Goal: Task Accomplishment & Management: Manage account settings

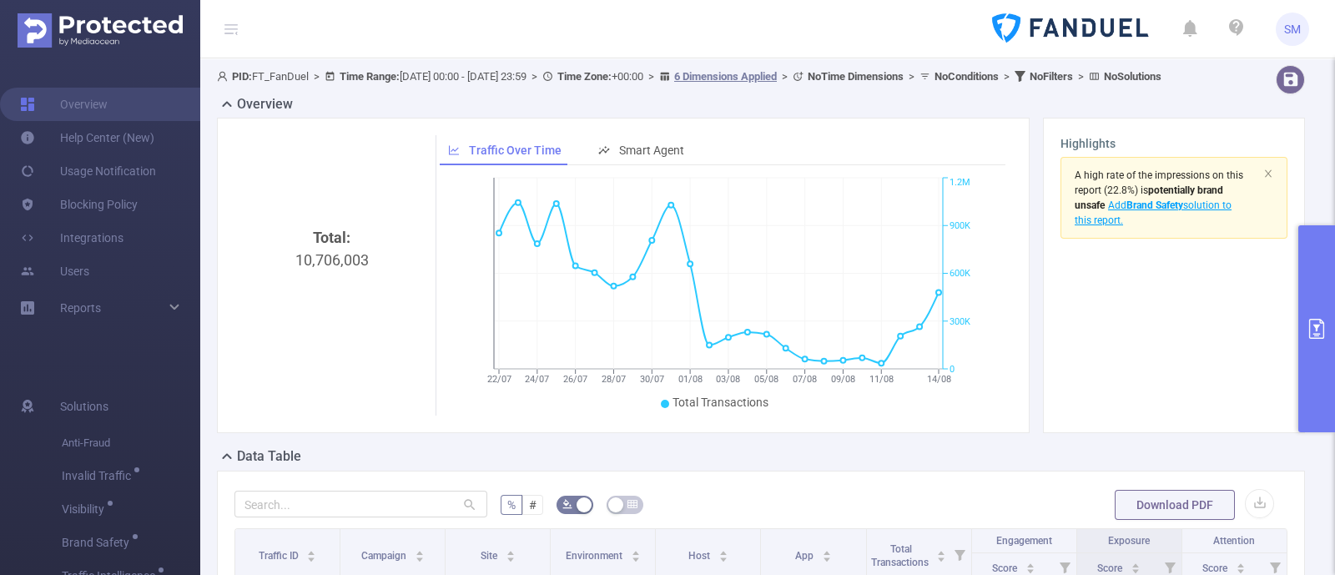
scroll to position [416, 0]
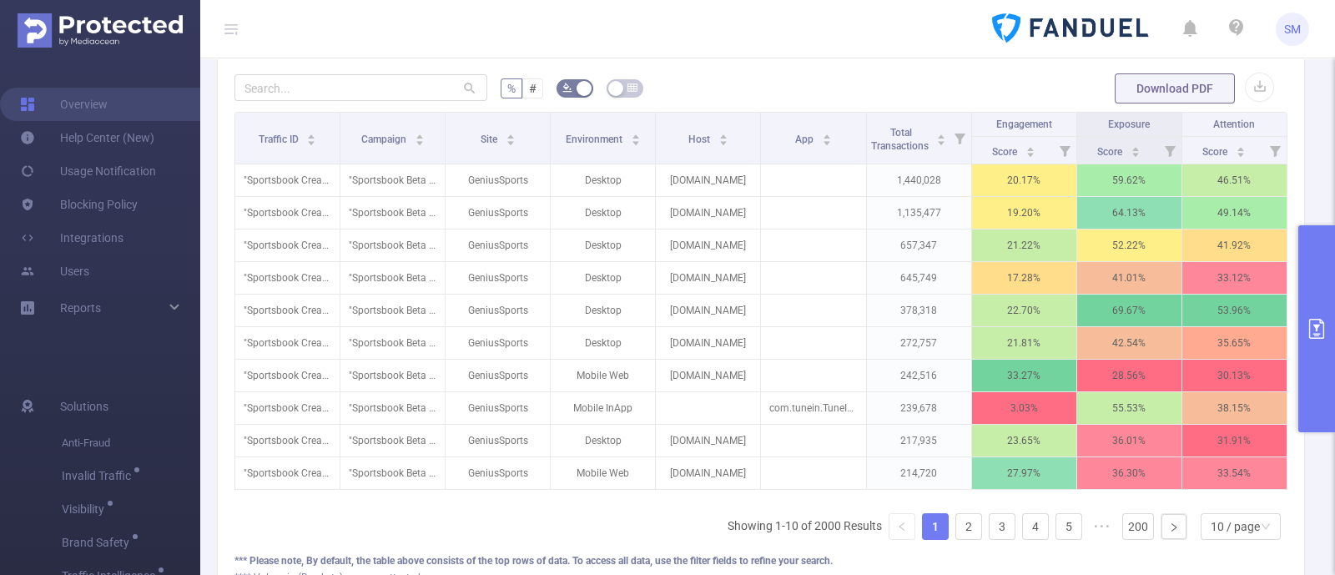
click at [1318, 324] on icon "primary" at bounding box center [1316, 329] width 15 height 20
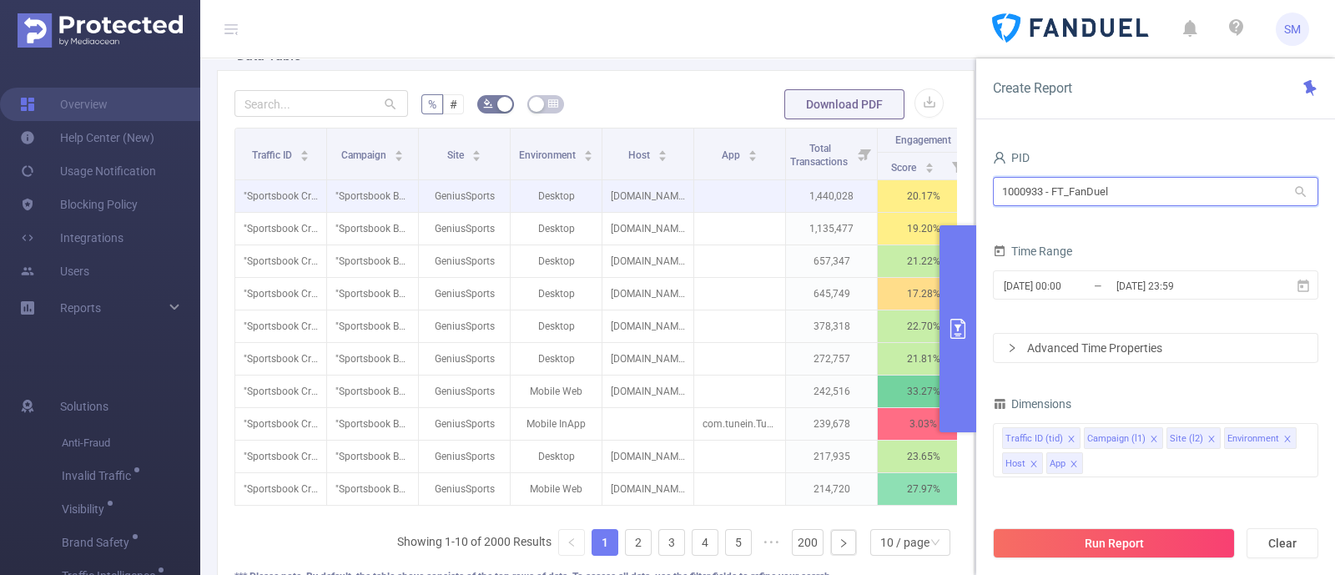
drag, startPoint x: 1088, startPoint y: 189, endPoint x: 935, endPoint y: 185, distance: 152.7
click at [935, 185] on section "PID: FT_FanDuel > Time Range: [DATE] 00:00 - [DATE] 23:59 > Time Zone: +00:00 >…" at bounding box center [767, 147] width 1134 height 1011
type input "cur"
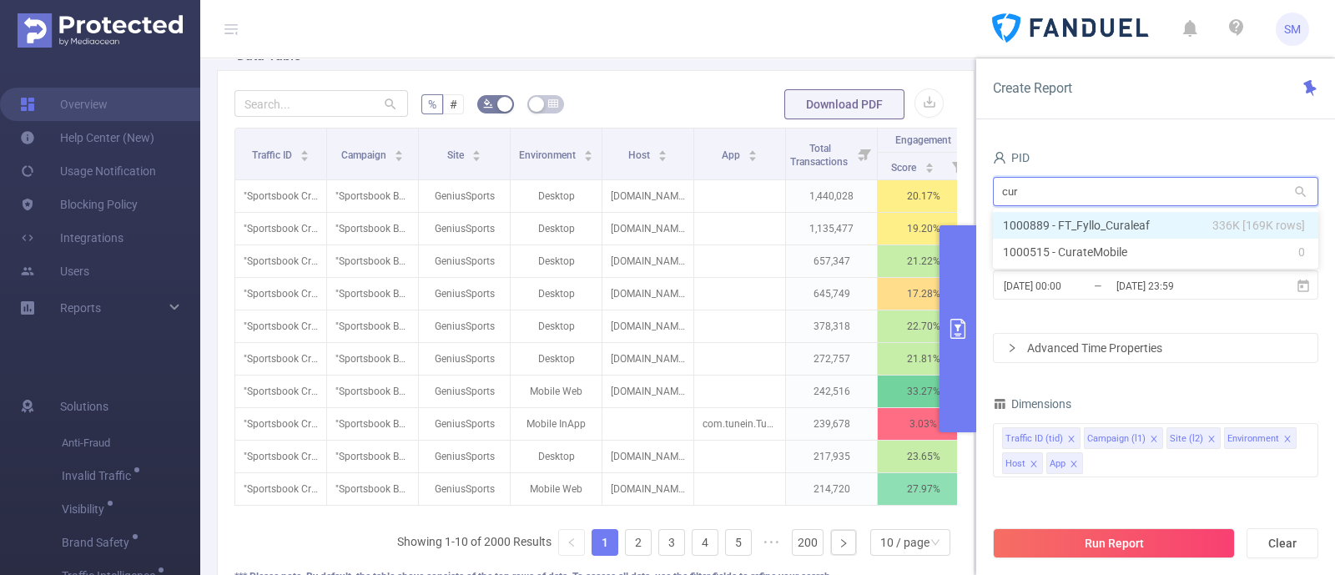
click at [1095, 220] on li "1000889 - FT_Fyllo_Curaleaf 336K [169K rows]" at bounding box center [1155, 225] width 325 height 27
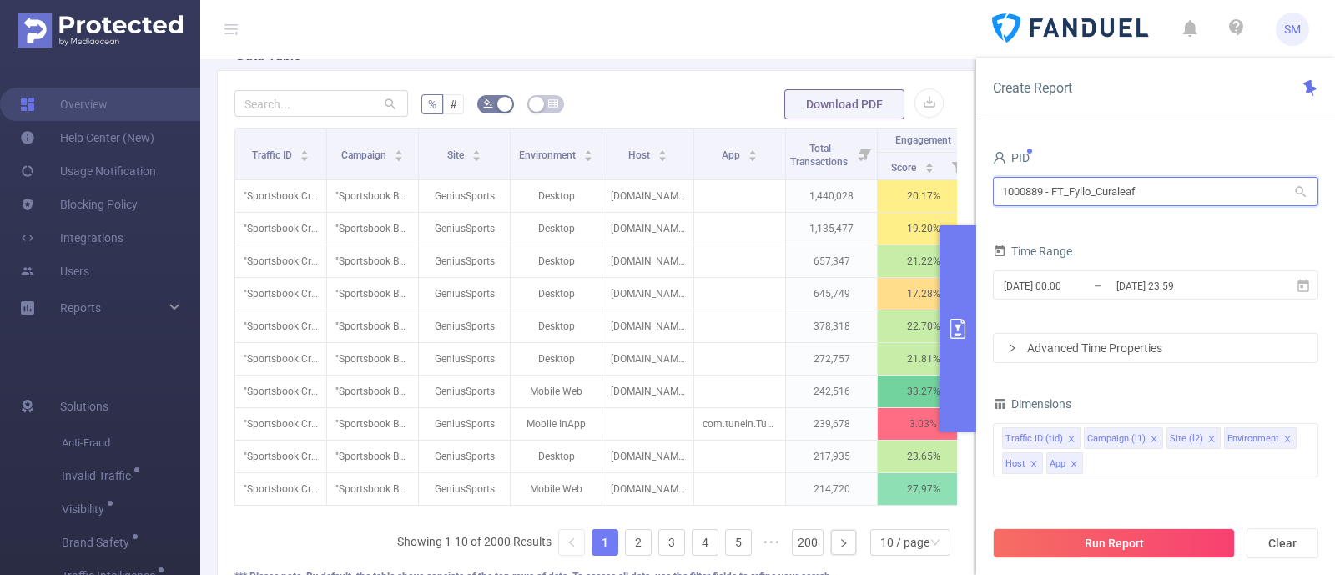
drag, startPoint x: 1044, startPoint y: 198, endPoint x: 985, endPoint y: 189, distance: 59.8
click at [985, 189] on div "PID 1000889 - FT_Fyllo_Curaleaf 1000889 - FT_Fyllo_Curaleaf Time Range [DATE] 0…" at bounding box center [1155, 366] width 359 height 475
click at [959, 253] on button "primary" at bounding box center [957, 328] width 37 height 207
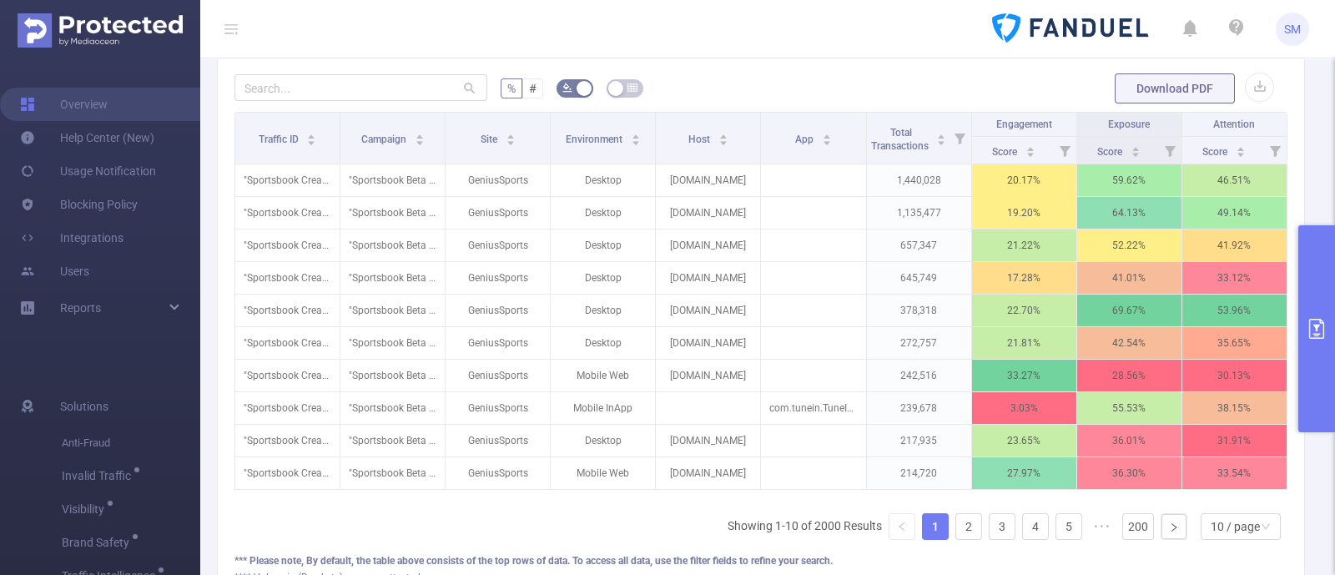
click at [1314, 284] on button "primary" at bounding box center [1316, 328] width 37 height 207
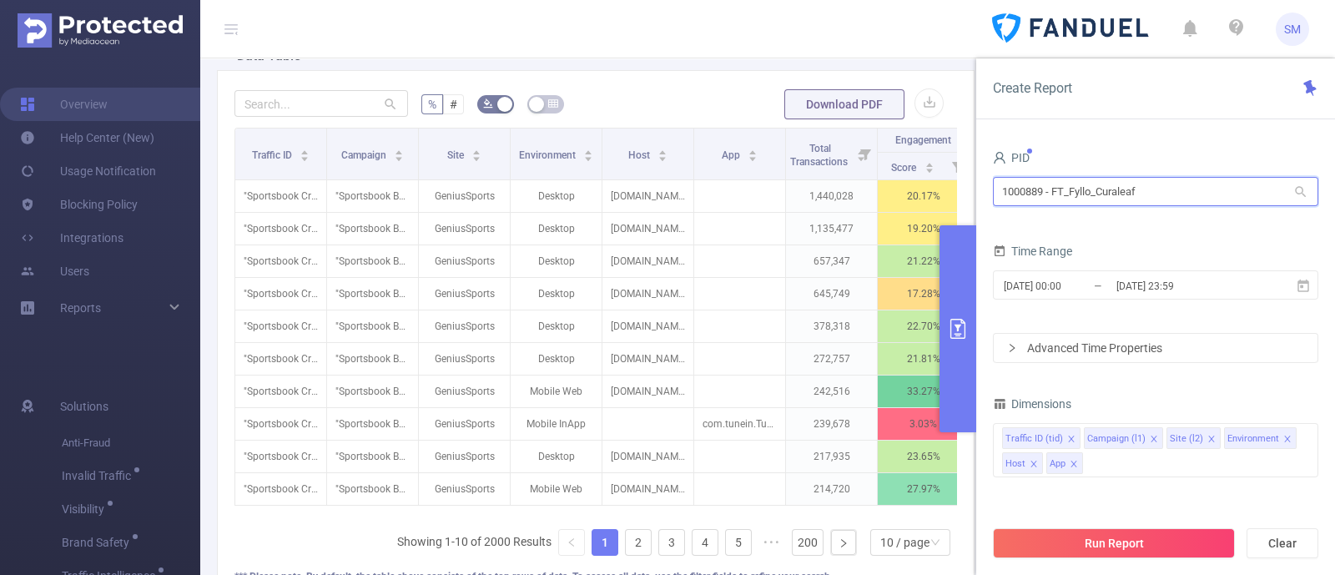
click at [1186, 189] on input "1000889 - FT_Fyllo_Curaleaf" at bounding box center [1155, 191] width 325 height 29
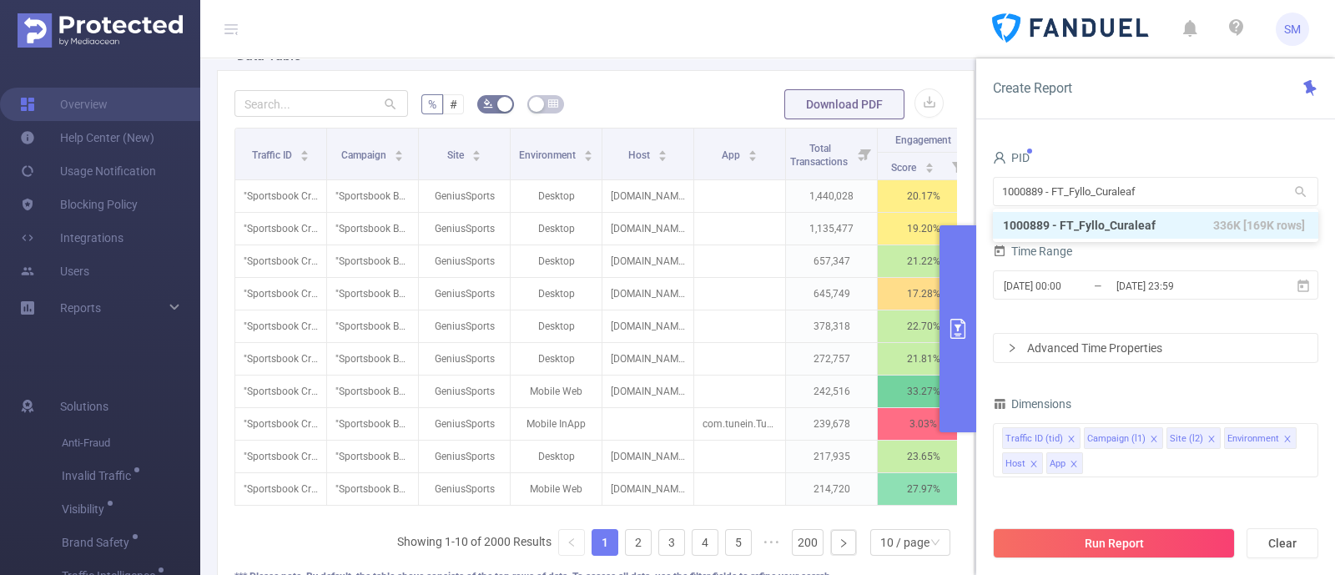
click at [1180, 131] on div "PID 1000889 - FT_Fyllo_Curaleaf 1000889 - FT_Fyllo_Curaleaf Time Range [DATE] 0…" at bounding box center [1155, 366] width 359 height 475
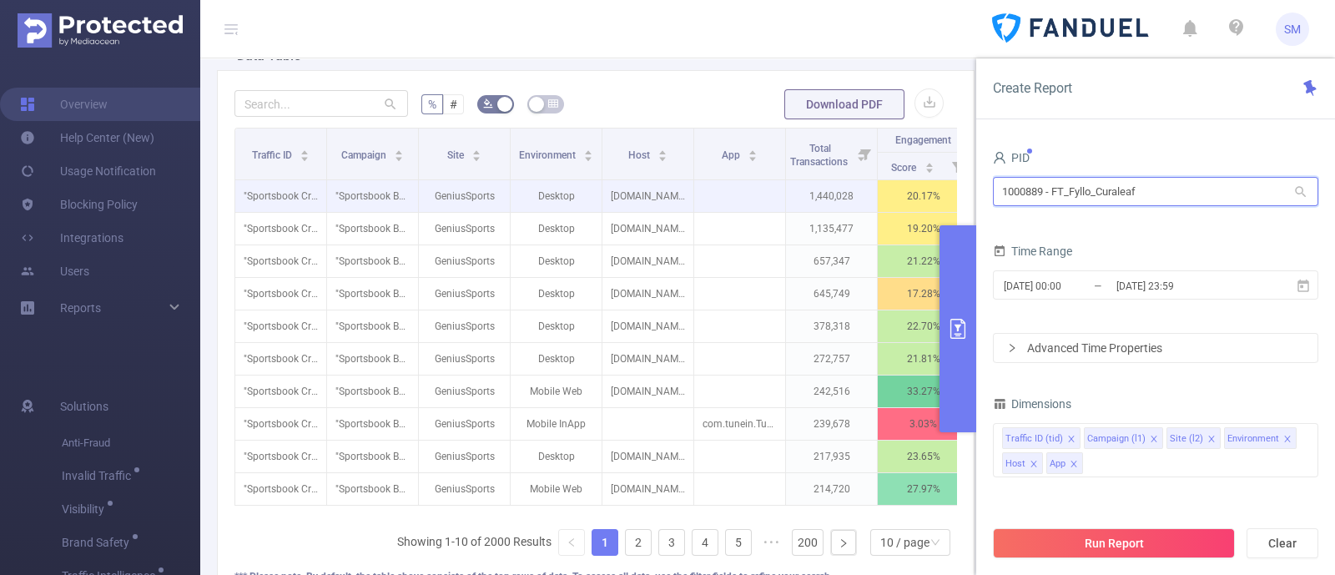
drag, startPoint x: 1118, startPoint y: 194, endPoint x: 923, endPoint y: 185, distance: 195.4
click at [923, 185] on section "PID: FT_FanDuel > Time Range: [DATE] 00:00 - [DATE] 23:59 > Time Zone: +00:00 >…" at bounding box center [767, 147] width 1134 height 1011
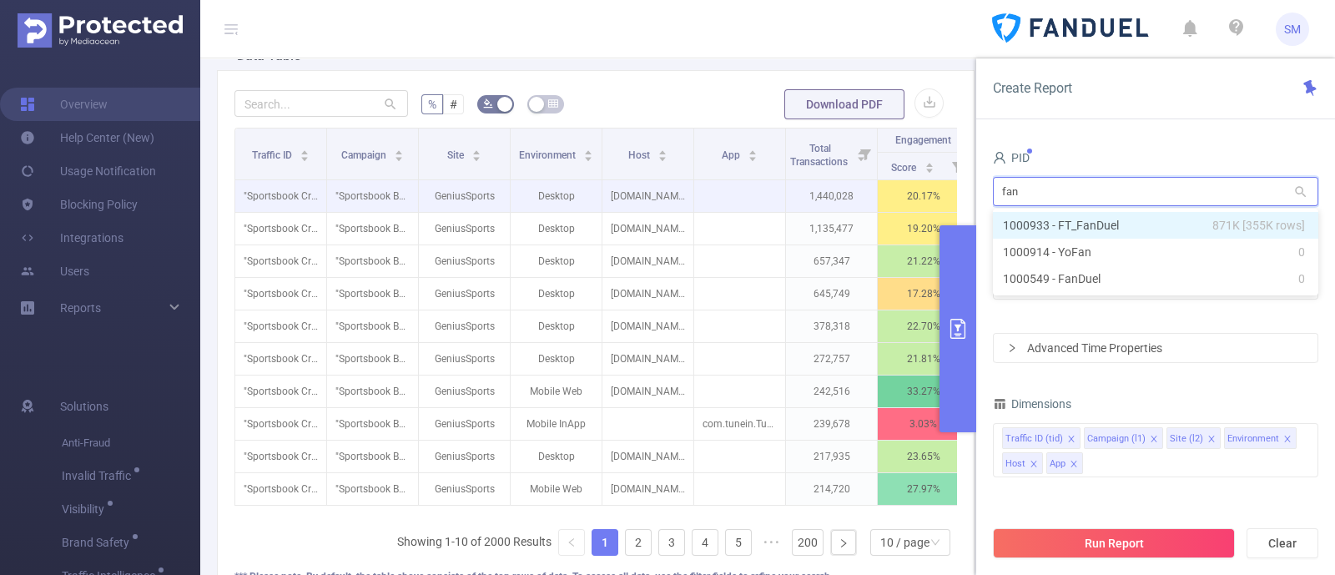
type input "fand"
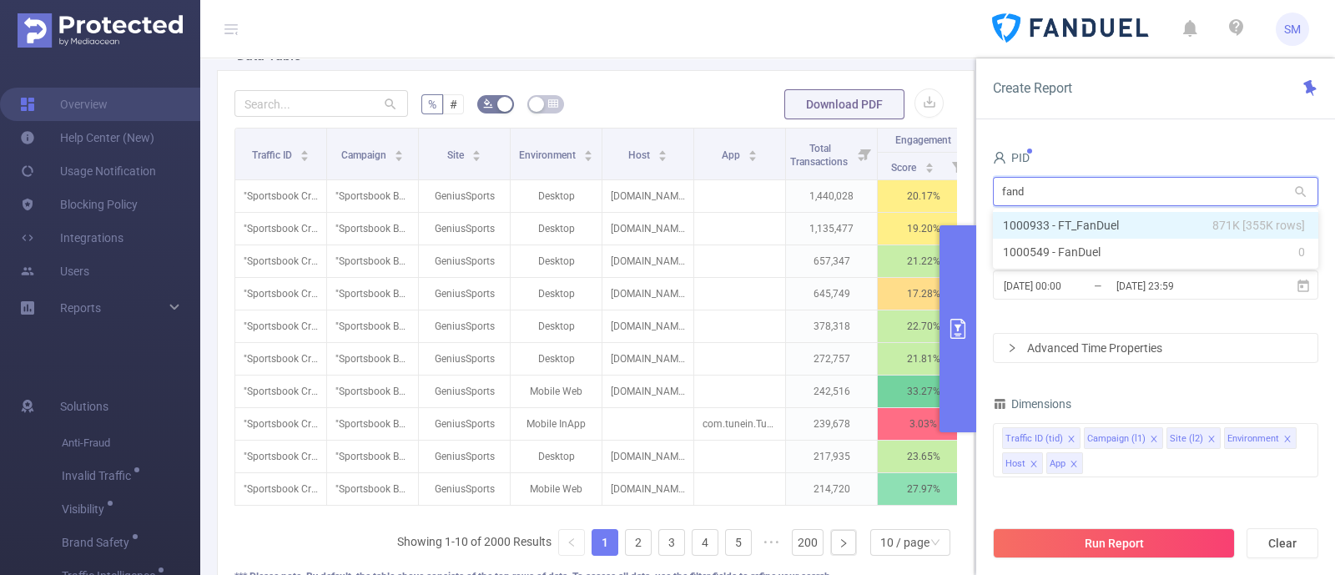
click at [1039, 219] on li "1000933 - FT_FanDuel 871K [355K rows]" at bounding box center [1155, 225] width 325 height 27
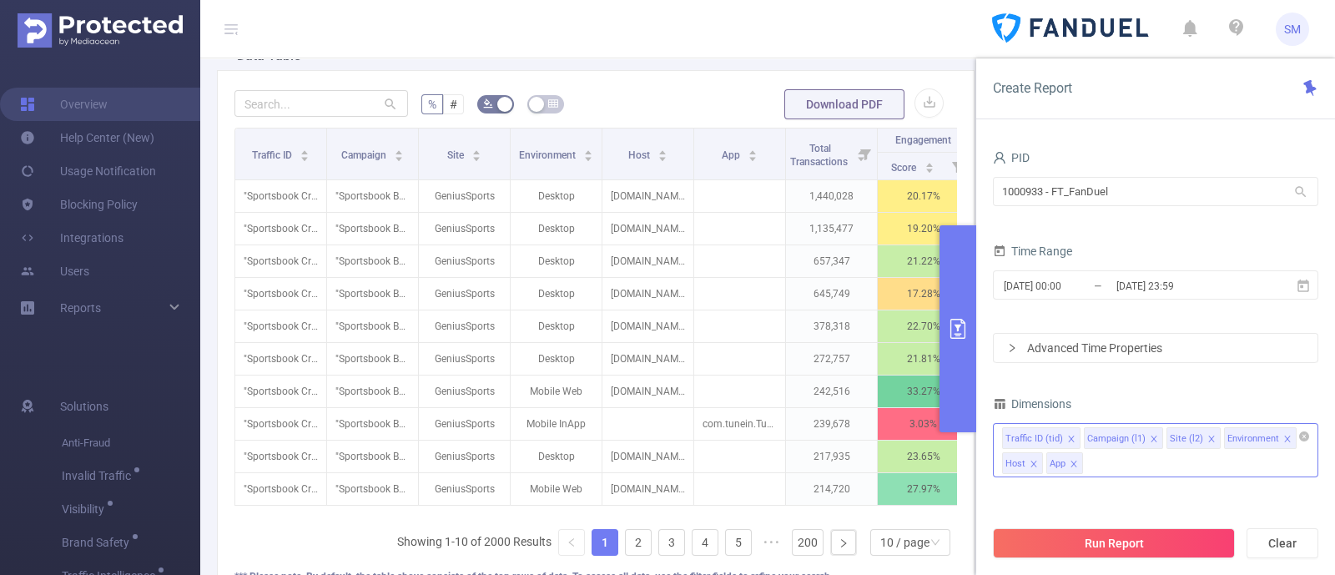
click at [1105, 469] on div "Traffic ID (tid) Campaign (l1) Site (l2) Environment Host App" at bounding box center [1155, 450] width 325 height 54
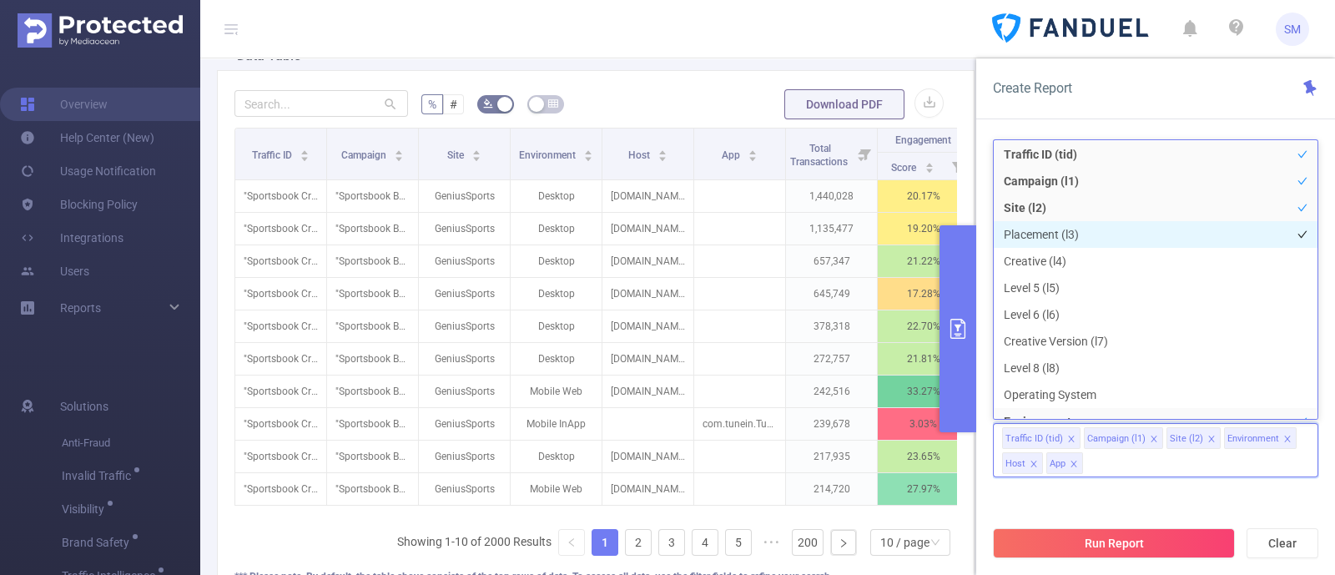
click at [1068, 224] on li "Placement (l3)" at bounding box center [1155, 234] width 324 height 27
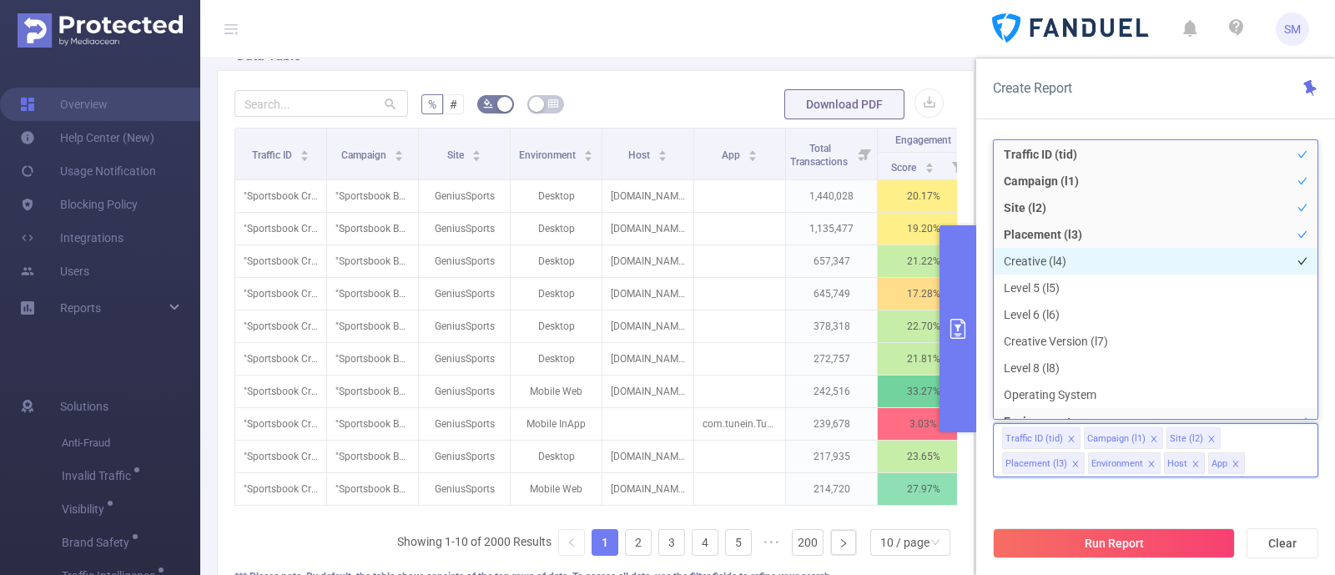
click at [1063, 254] on li "Creative (l4)" at bounding box center [1155, 261] width 324 height 27
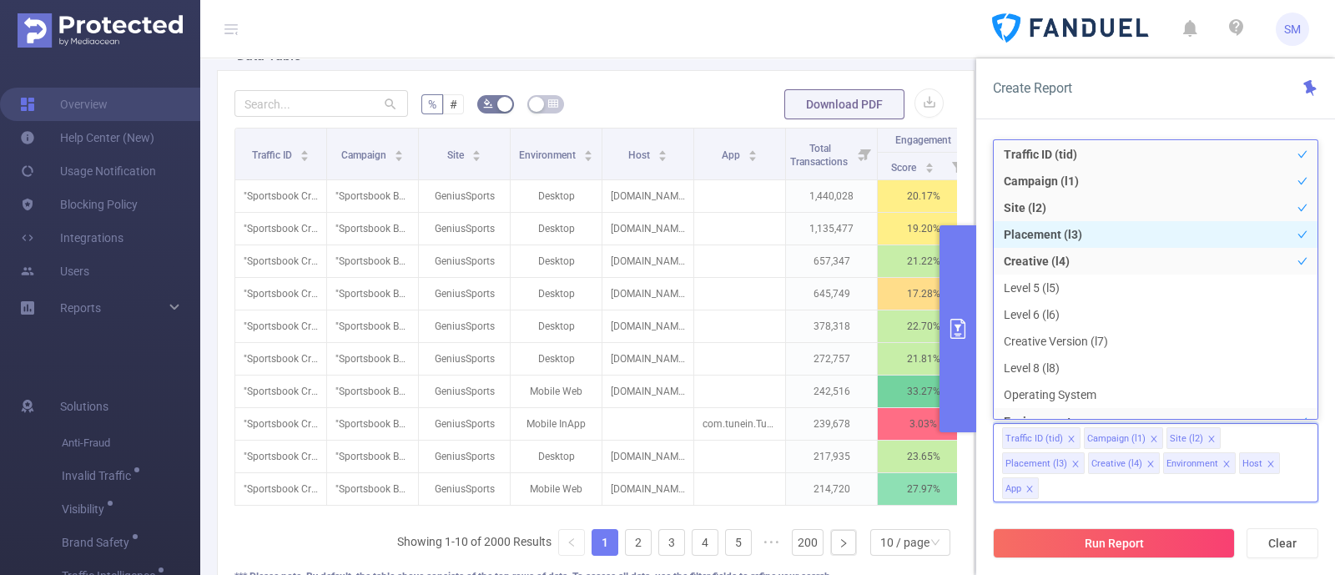
click at [1069, 224] on li "Placement (l3)" at bounding box center [1155, 234] width 324 height 27
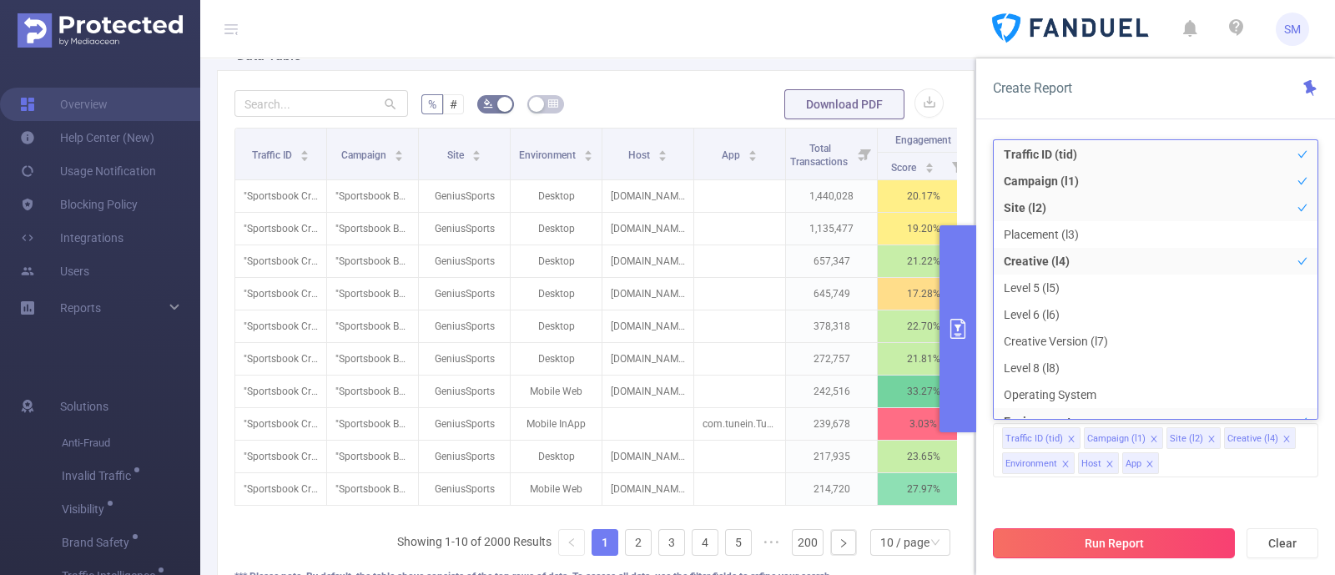
click at [1193, 537] on button "Run Report" at bounding box center [1114, 543] width 242 height 30
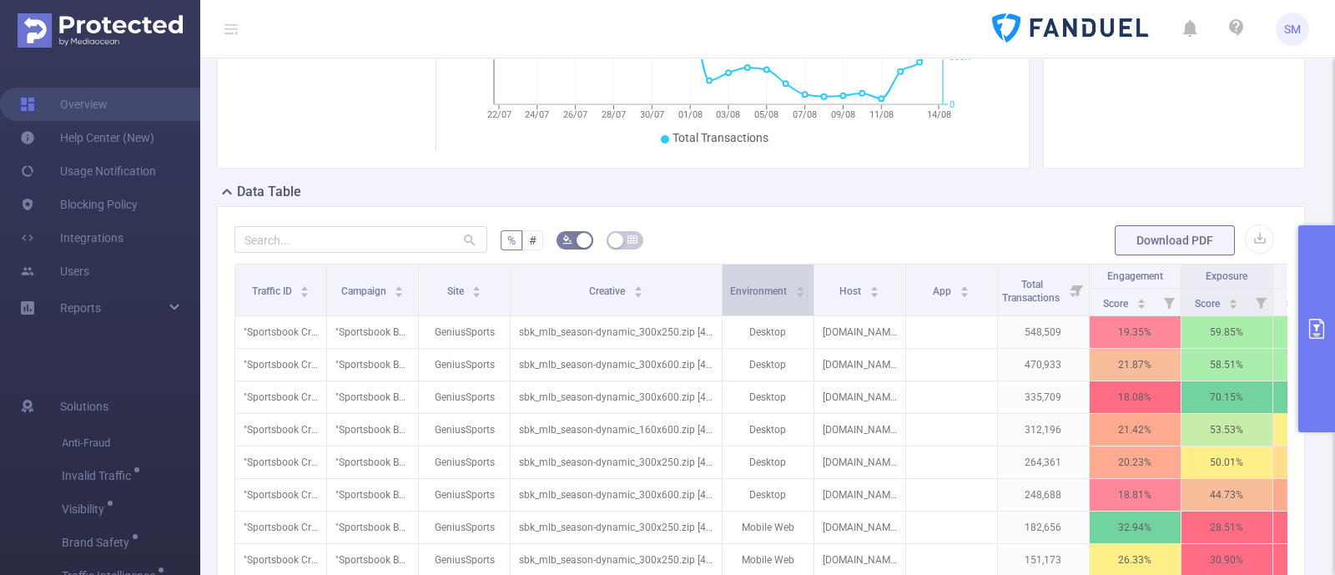
drag, startPoint x: 608, startPoint y: 293, endPoint x: 721, endPoint y: 293, distance: 112.6
click at [721, 293] on span at bounding box center [721, 289] width 8 height 51
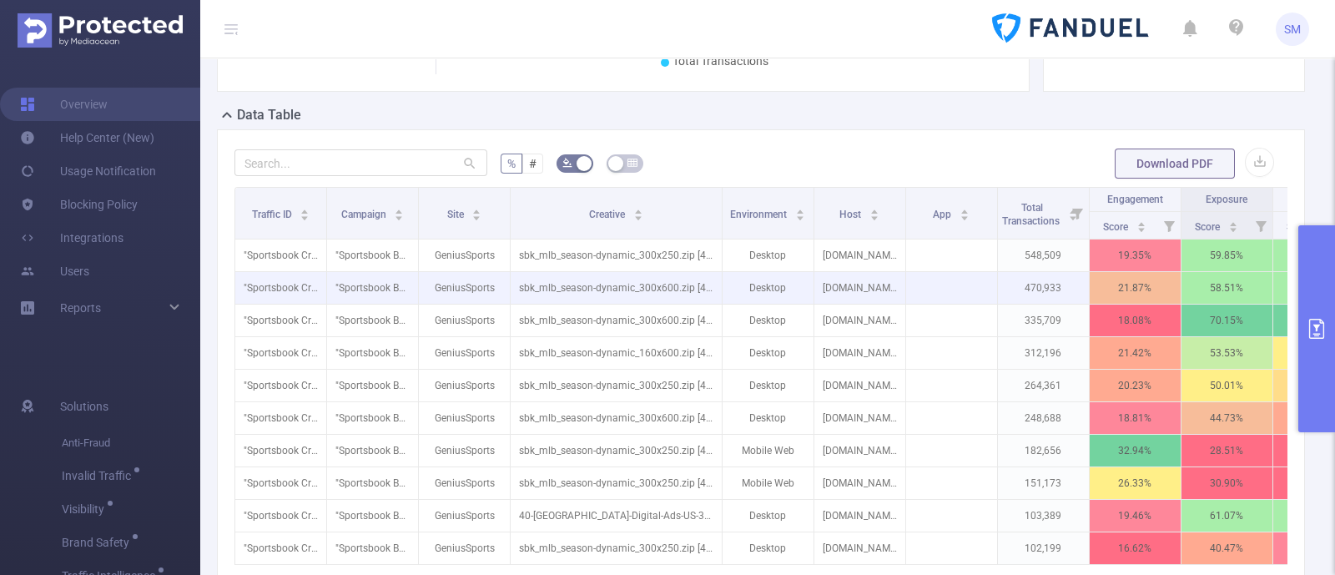
scroll to position [369, 0]
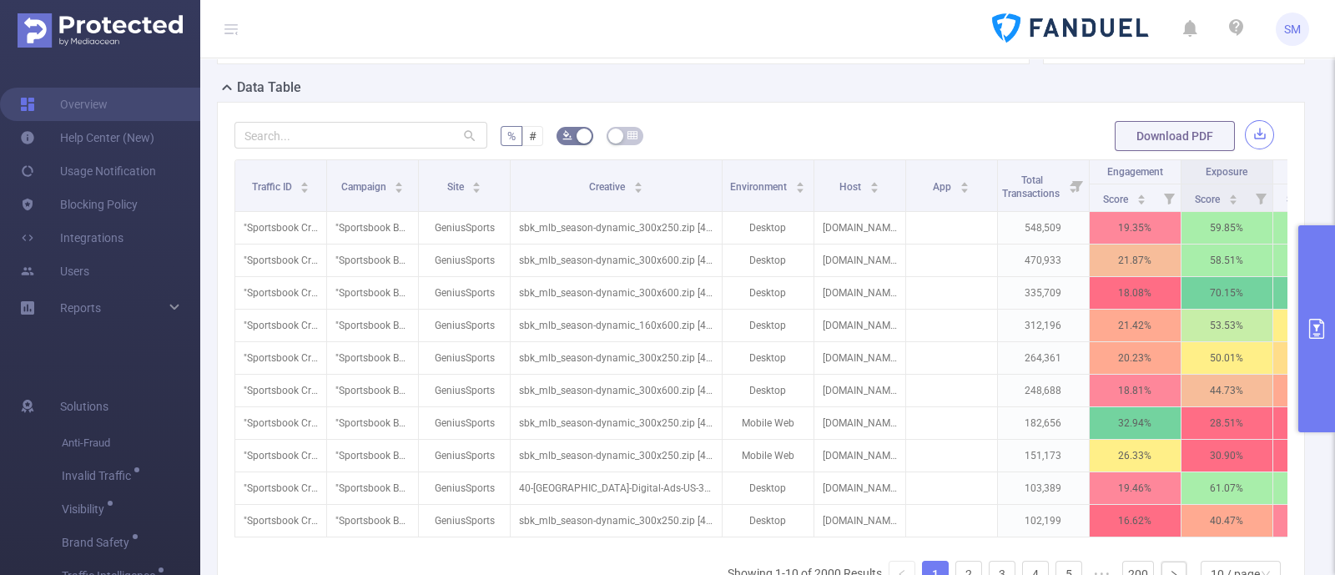
click at [1247, 147] on button "button" at bounding box center [1259, 134] width 29 height 29
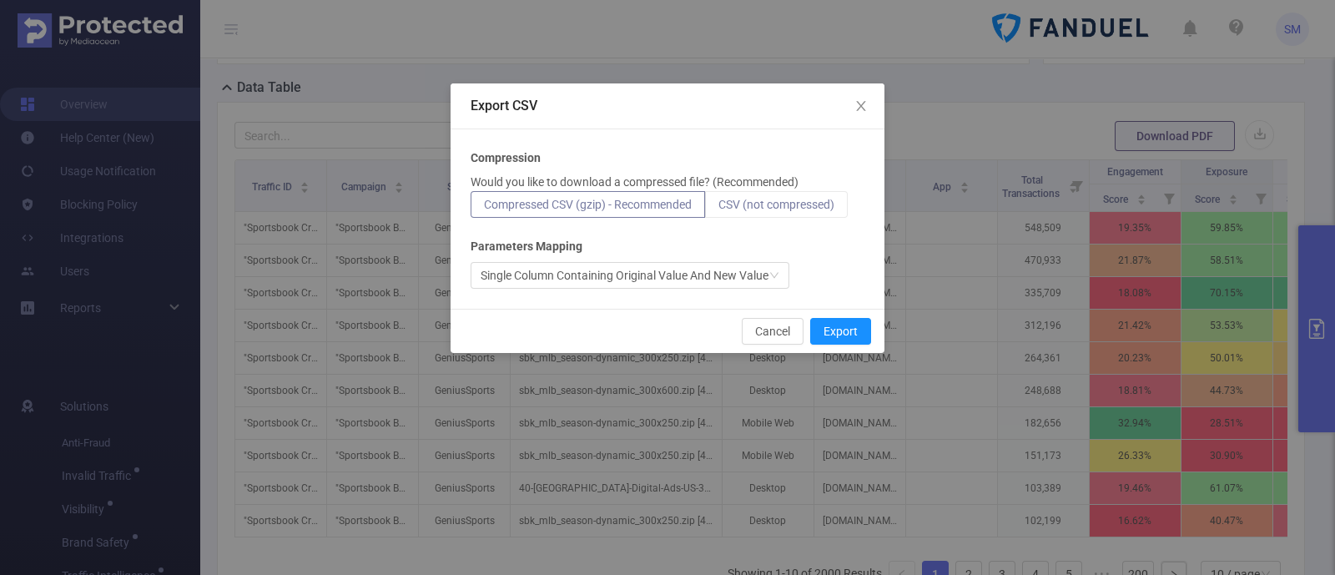
click at [772, 201] on span "CSV (not compressed)" at bounding box center [776, 204] width 116 height 13
click at [718, 209] on input "CSV (not compressed)" at bounding box center [718, 209] width 0 height 0
click at [827, 334] on button "Export" at bounding box center [840, 331] width 61 height 27
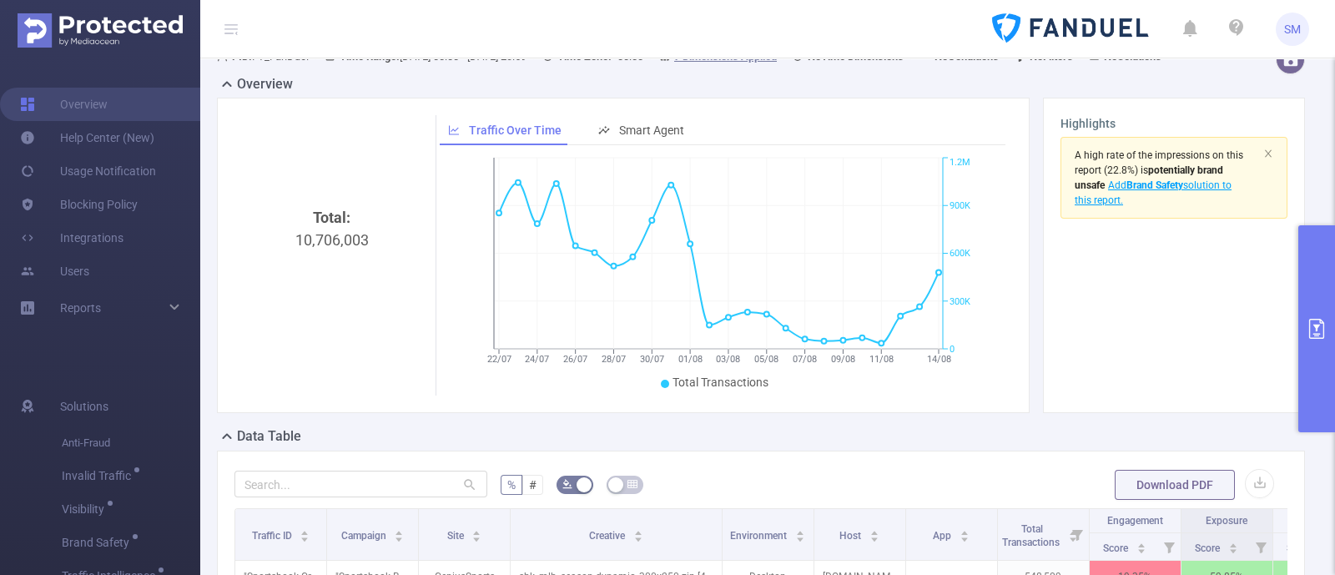
scroll to position [0, 0]
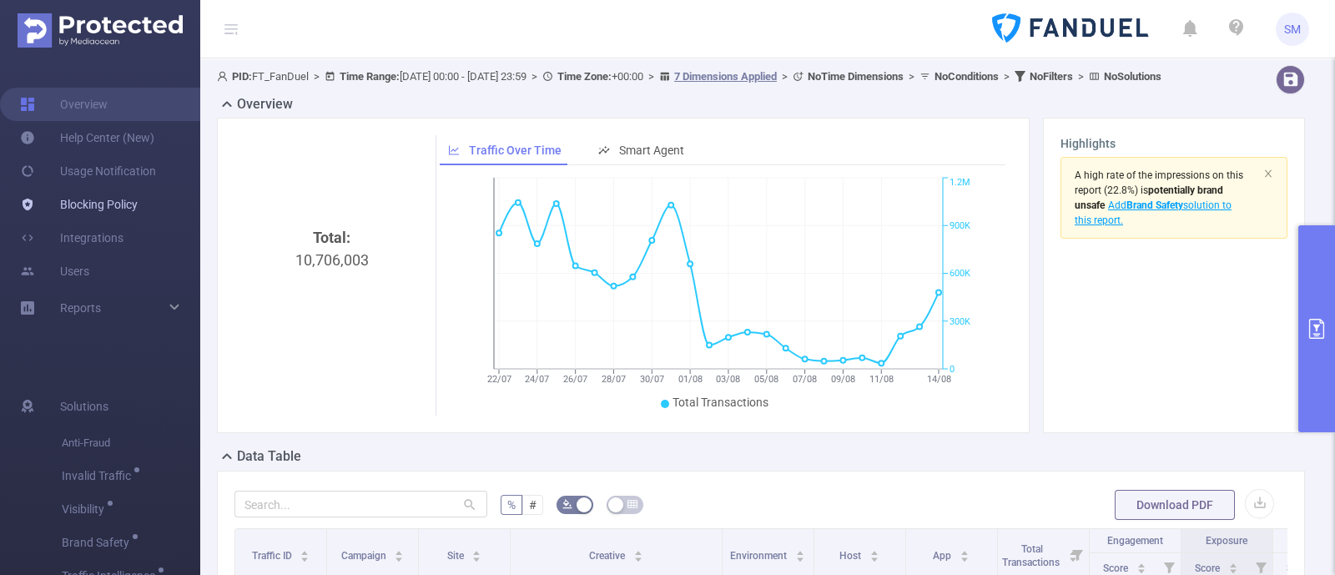
click at [113, 198] on link "Blocking Policy" at bounding box center [79, 204] width 118 height 33
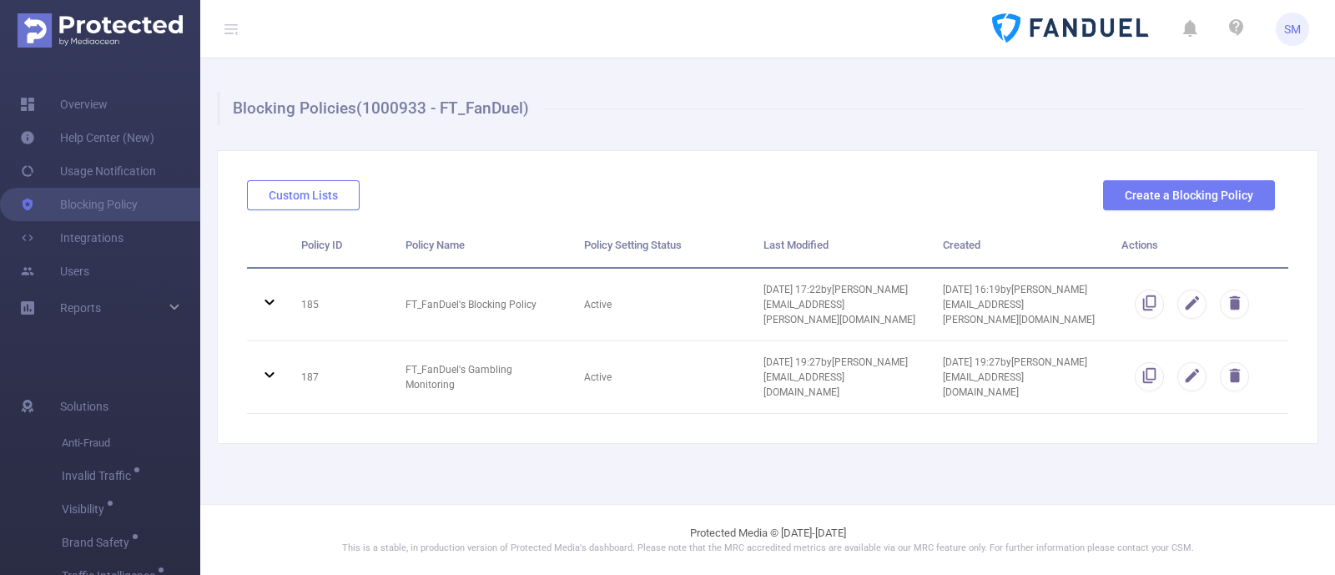
click at [340, 189] on button "Custom Lists" at bounding box center [303, 195] width 113 height 30
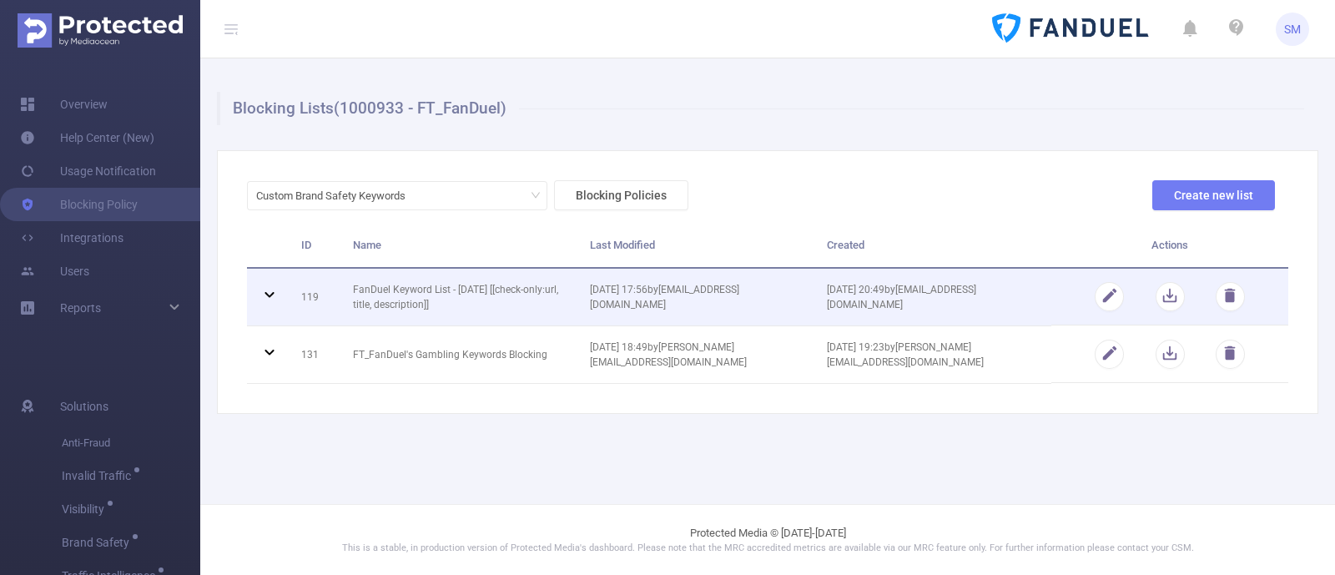
click at [267, 294] on icon at bounding box center [268, 295] width 9 height 6
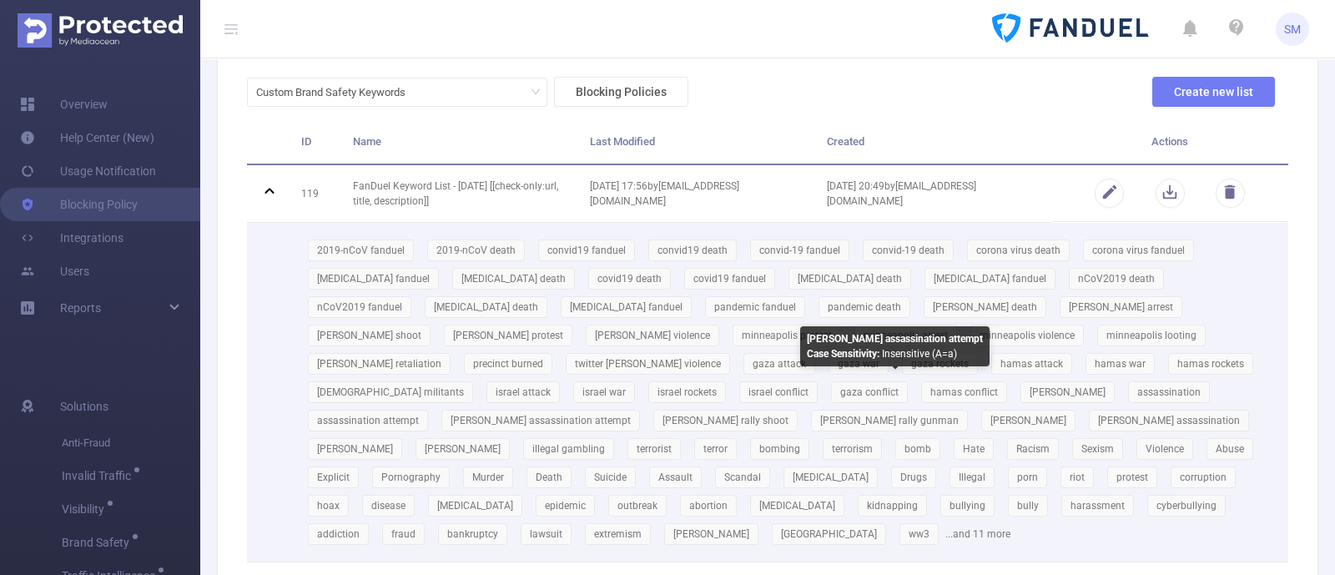
scroll to position [208, 0]
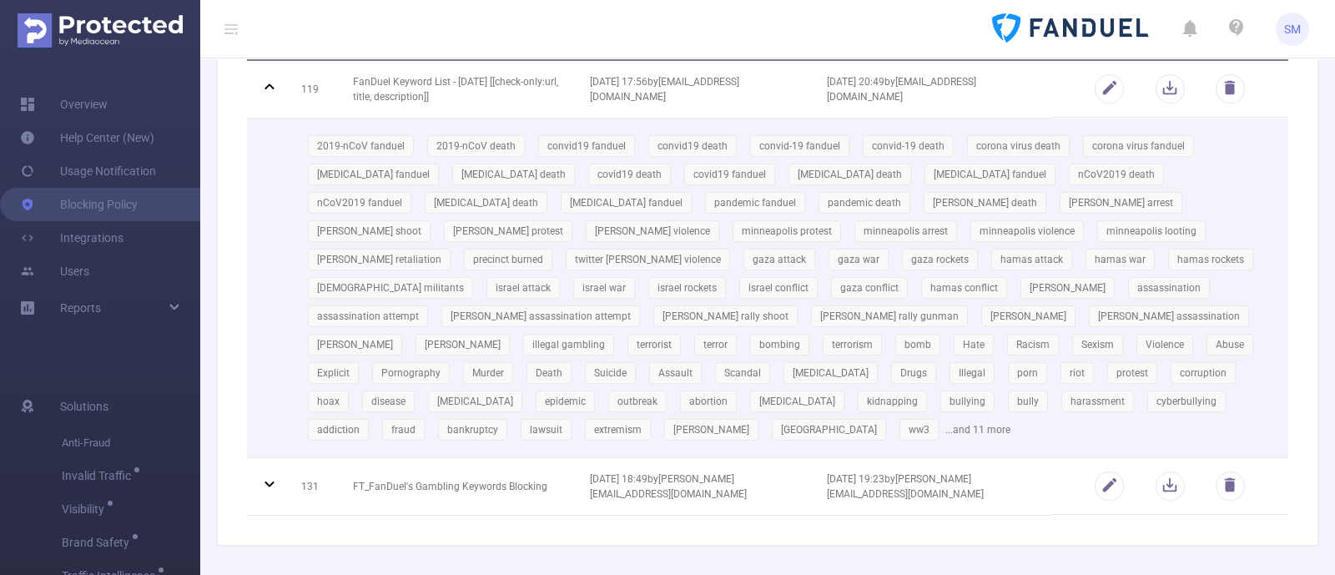
click at [943, 402] on div "2019-nCoV fanduel 2019-nCoV death convid19 fanduel convid19 death convid-19 fan…" at bounding box center [788, 288] width 974 height 312
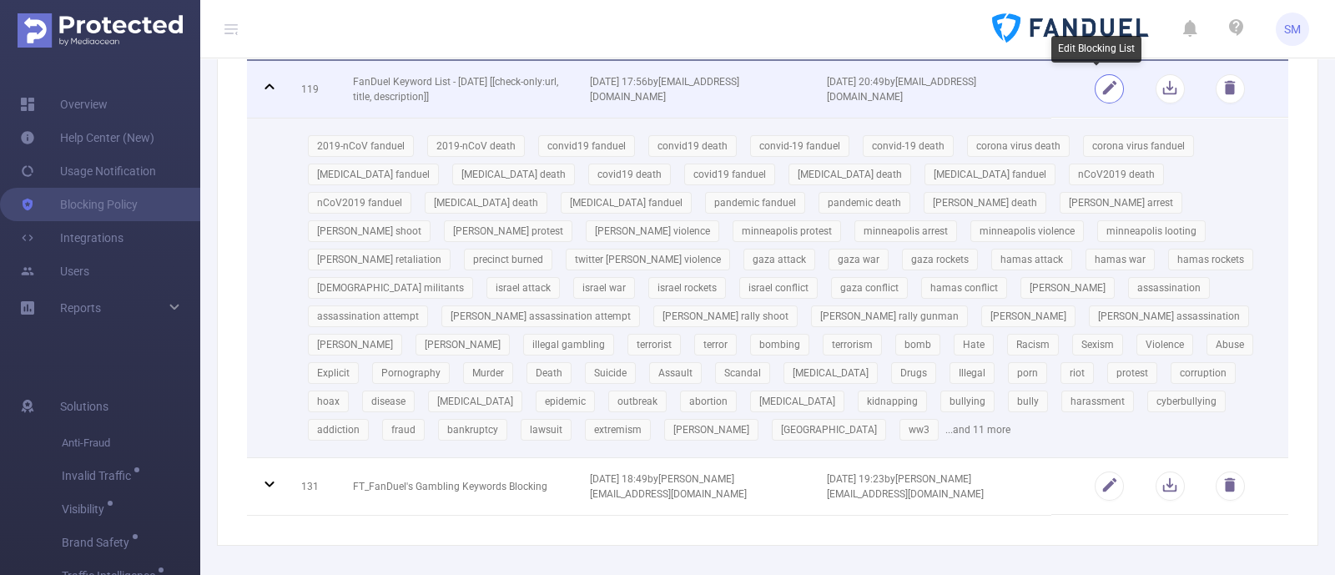
click at [1104, 84] on button "button" at bounding box center [1108, 88] width 29 height 29
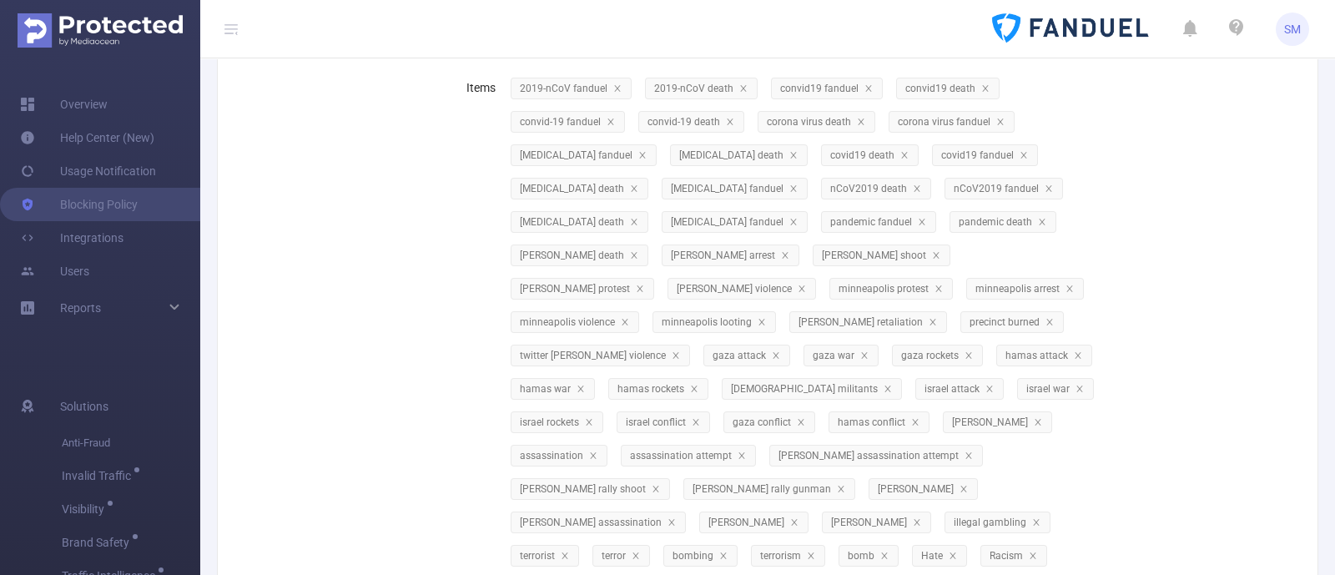
scroll to position [0, 0]
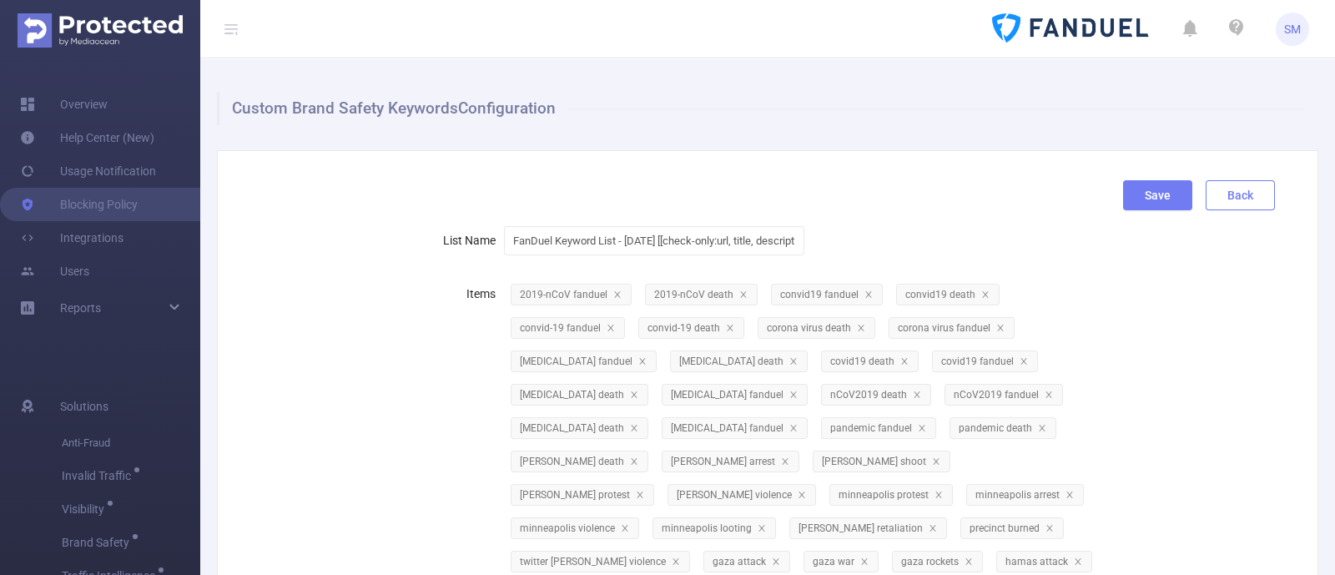
click at [1211, 186] on button "Back" at bounding box center [1239, 195] width 69 height 30
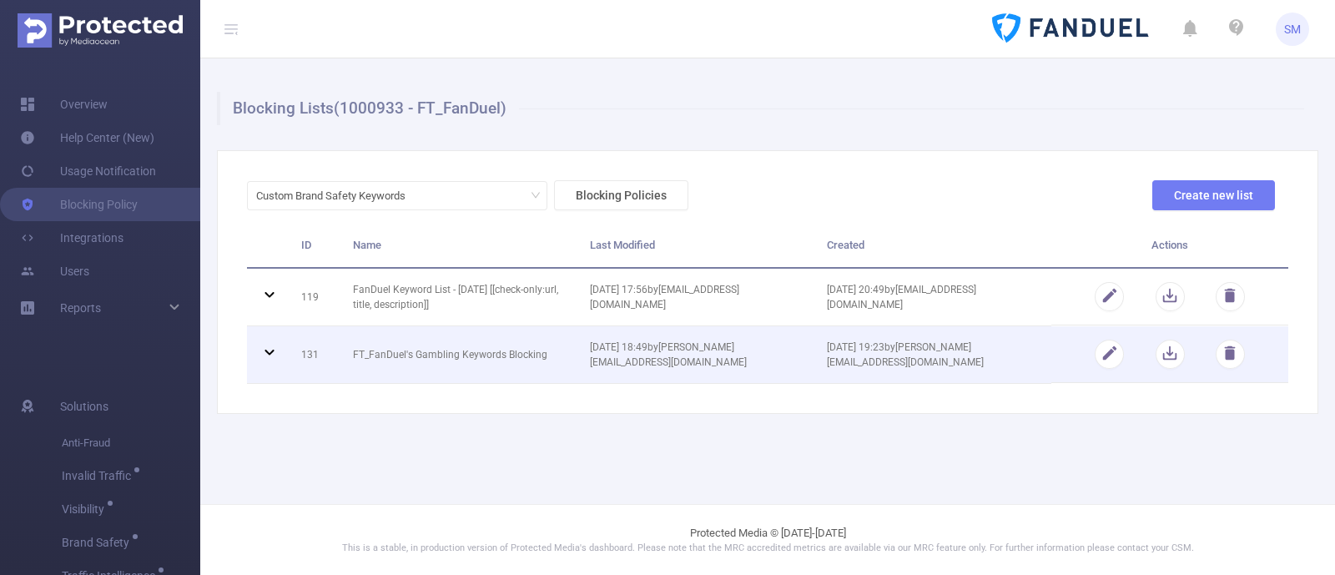
click at [266, 347] on icon at bounding box center [269, 352] width 20 height 20
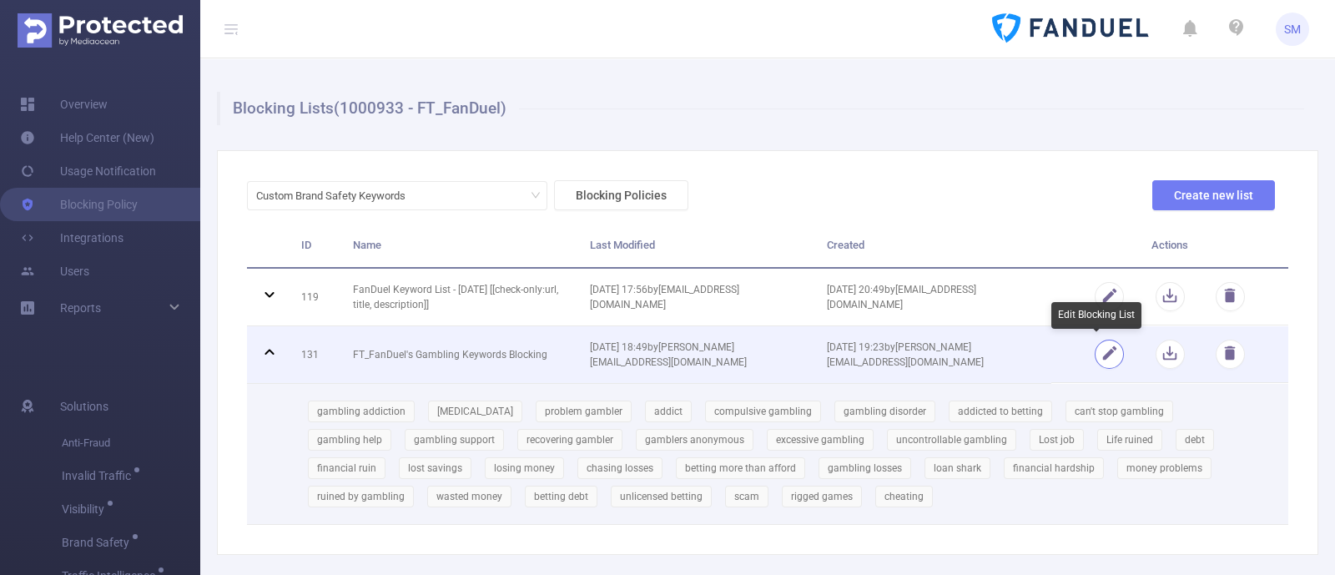
click at [1103, 355] on button "button" at bounding box center [1108, 354] width 29 height 29
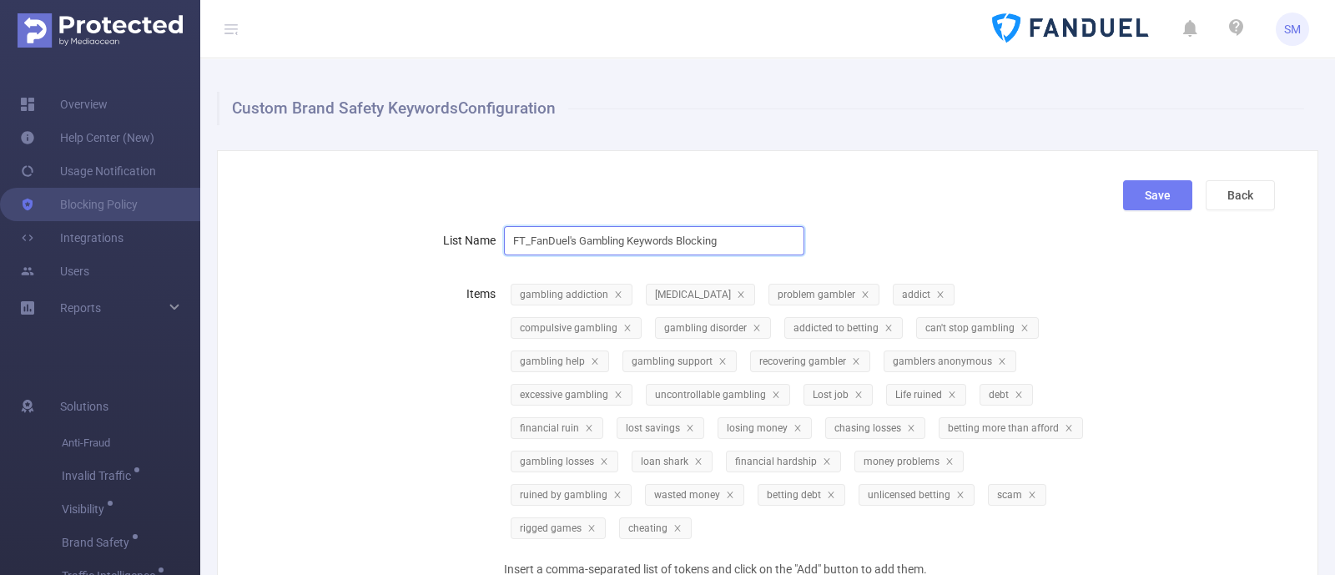
click at [722, 239] on input "FT_FanDuel's Gambling Keywords Blocking" at bounding box center [654, 240] width 300 height 29
type input "FT_FanDuel's Gambling Keywords "Listening""
click at [1129, 191] on button "Save" at bounding box center [1157, 195] width 69 height 30
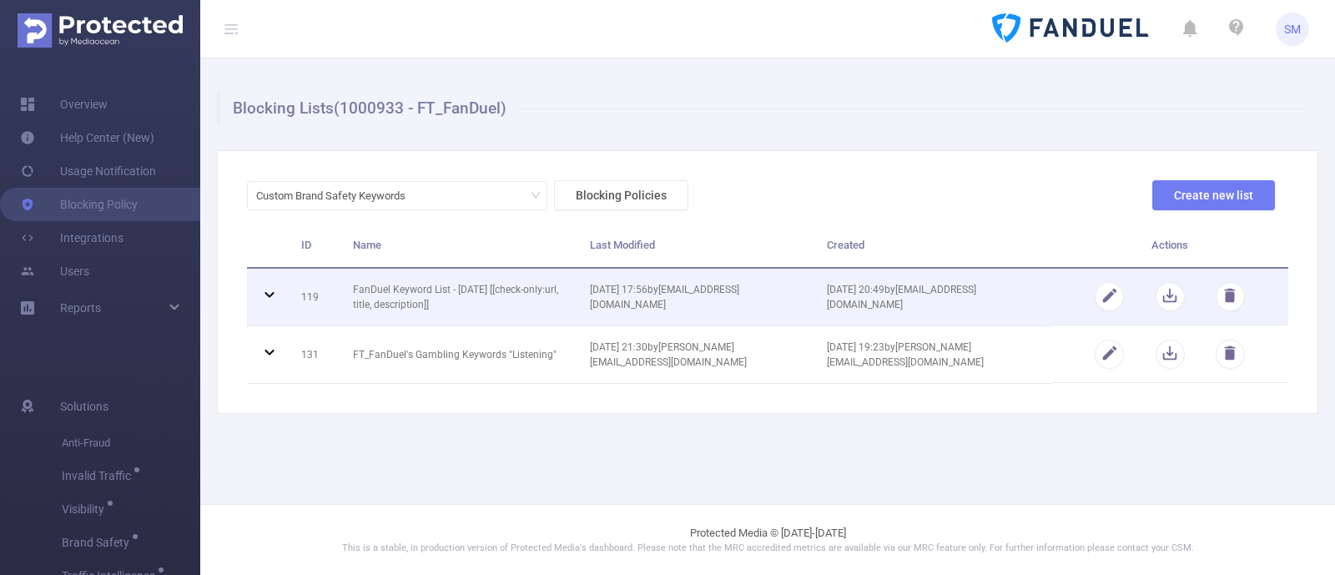
click at [259, 294] on icon at bounding box center [269, 294] width 20 height 20
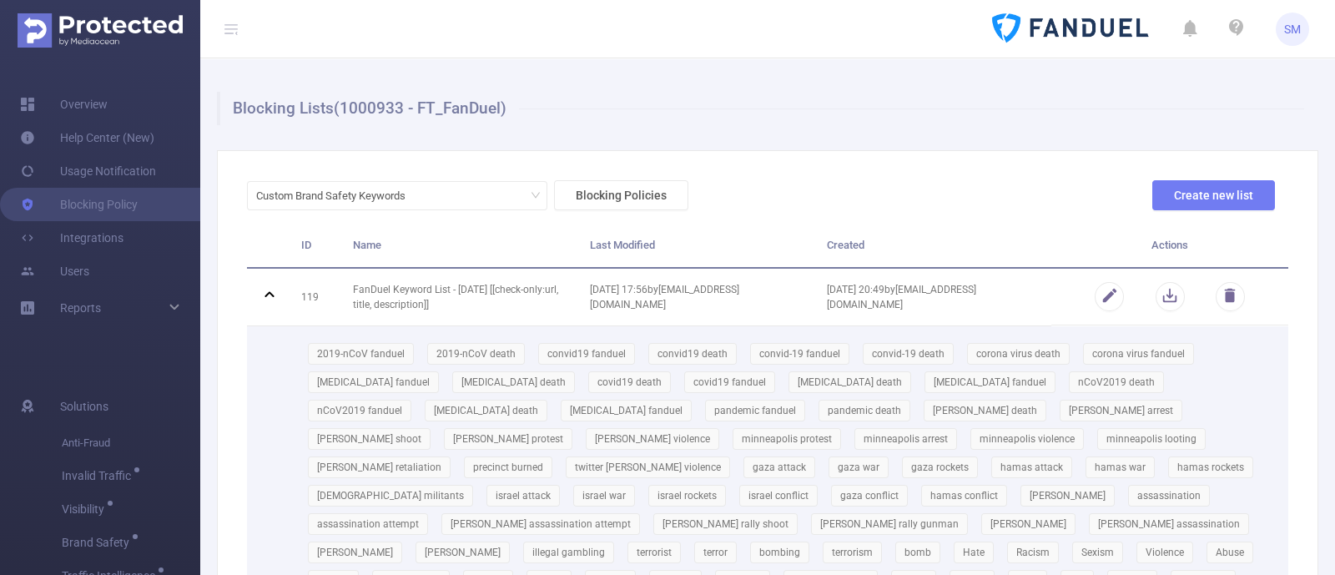
scroll to position [103, 0]
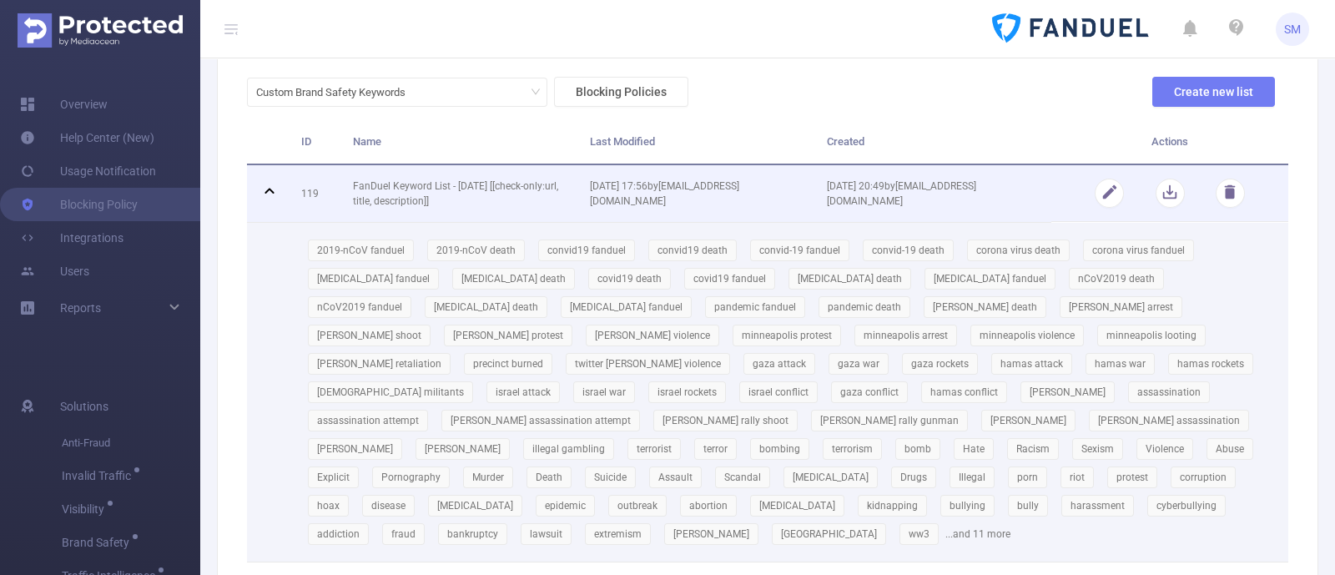
click at [269, 188] on icon at bounding box center [268, 191] width 9 height 6
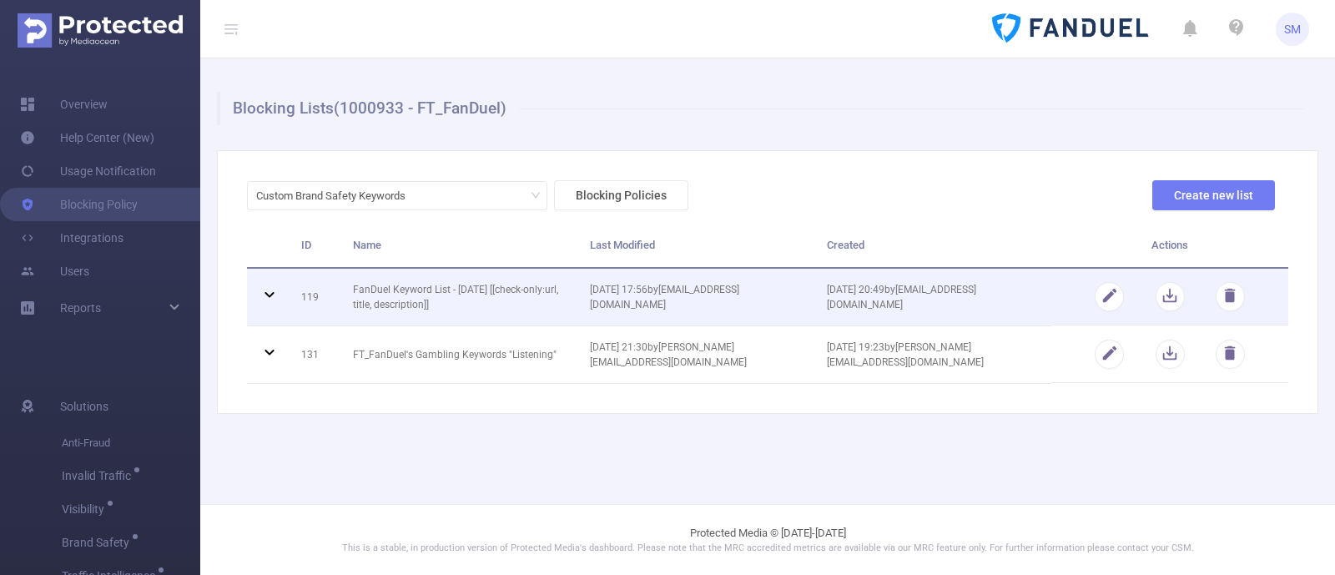
scroll to position [0, 0]
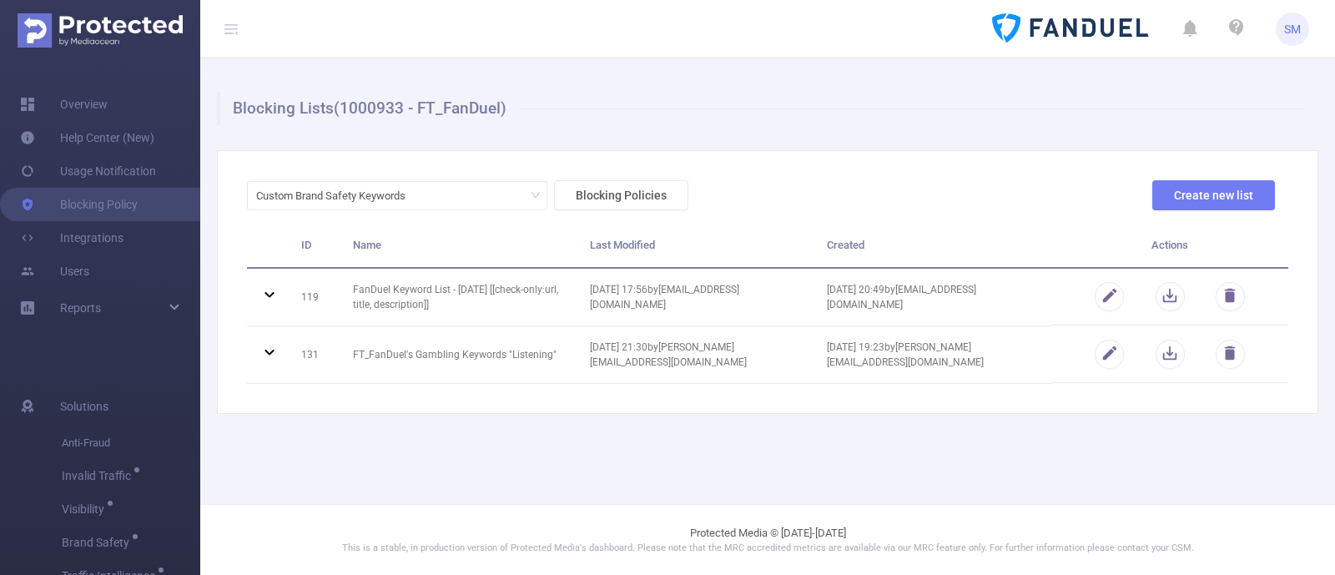
click at [928, 401] on div "Custom Brand Safety Keywords Blocking Policies Create new list ID Name Last Mod…" at bounding box center [767, 282] width 1101 height 264
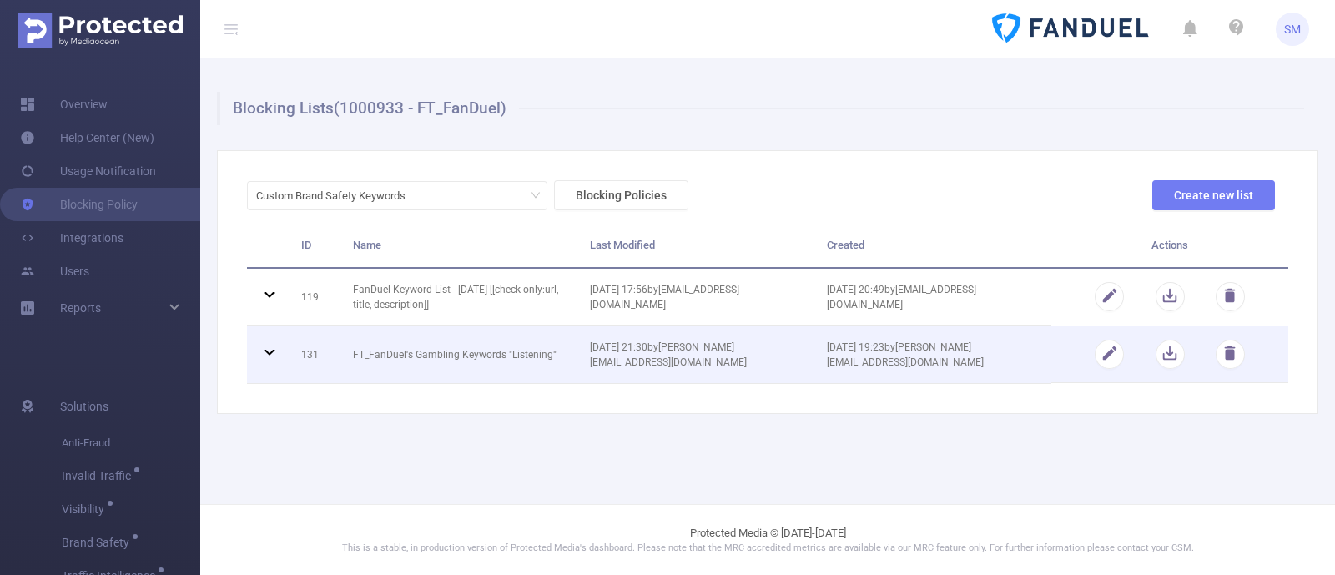
click at [269, 355] on icon at bounding box center [269, 352] width 20 height 20
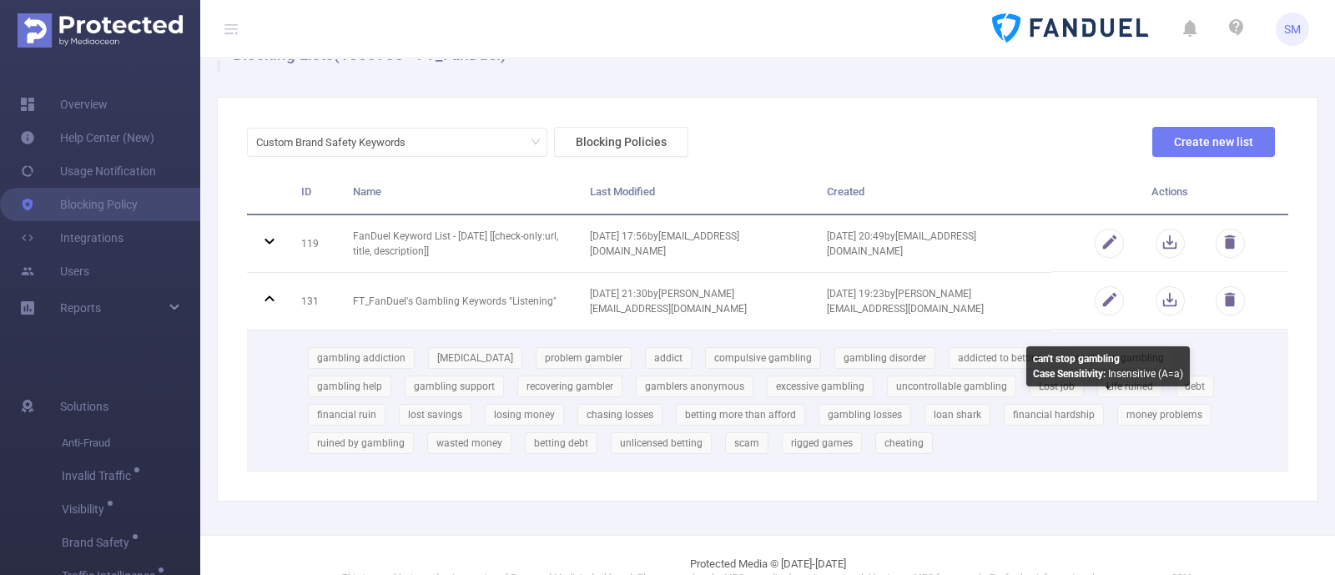
scroll to position [83, 0]
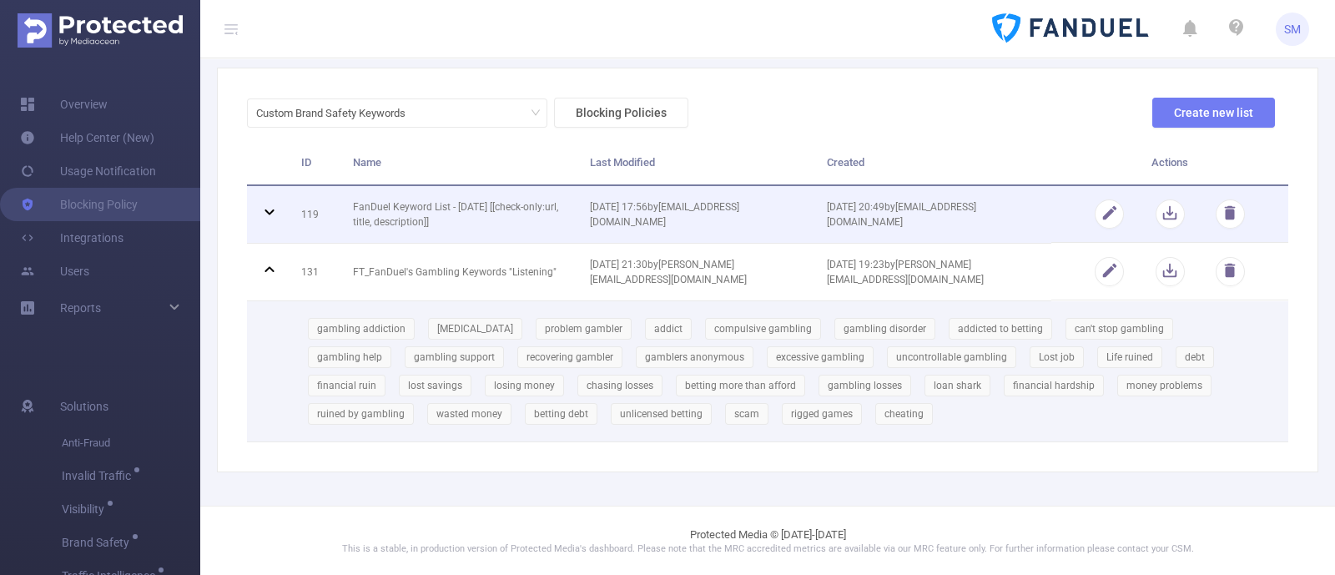
click at [268, 204] on icon at bounding box center [269, 212] width 20 height 20
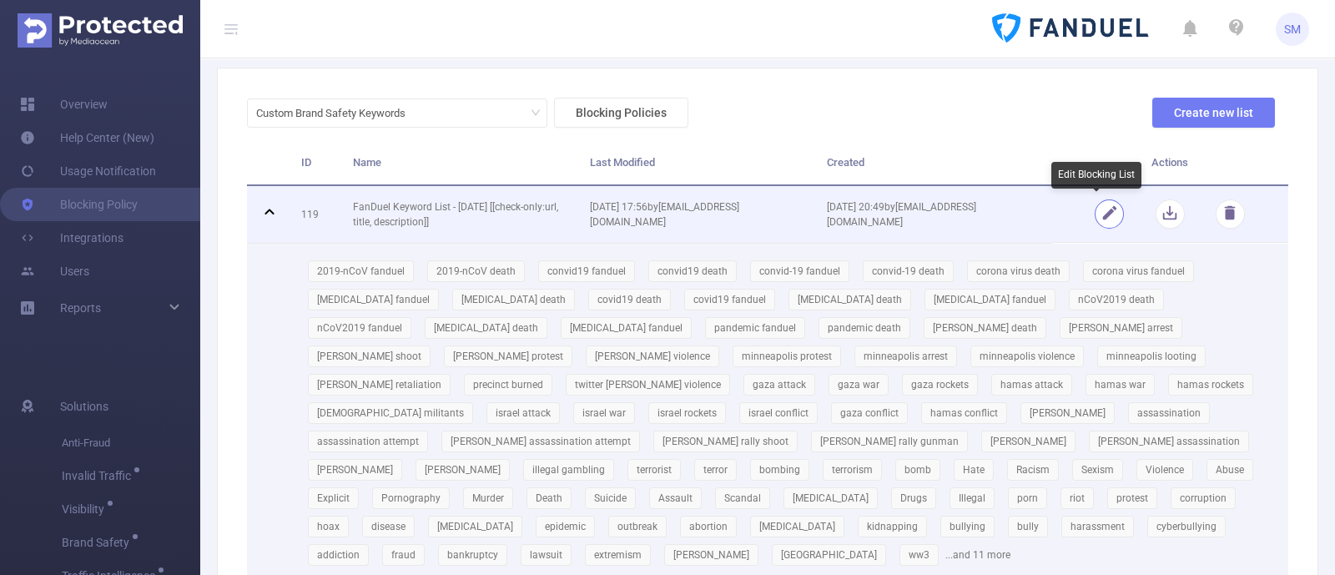
click at [1103, 216] on button "button" at bounding box center [1108, 213] width 29 height 29
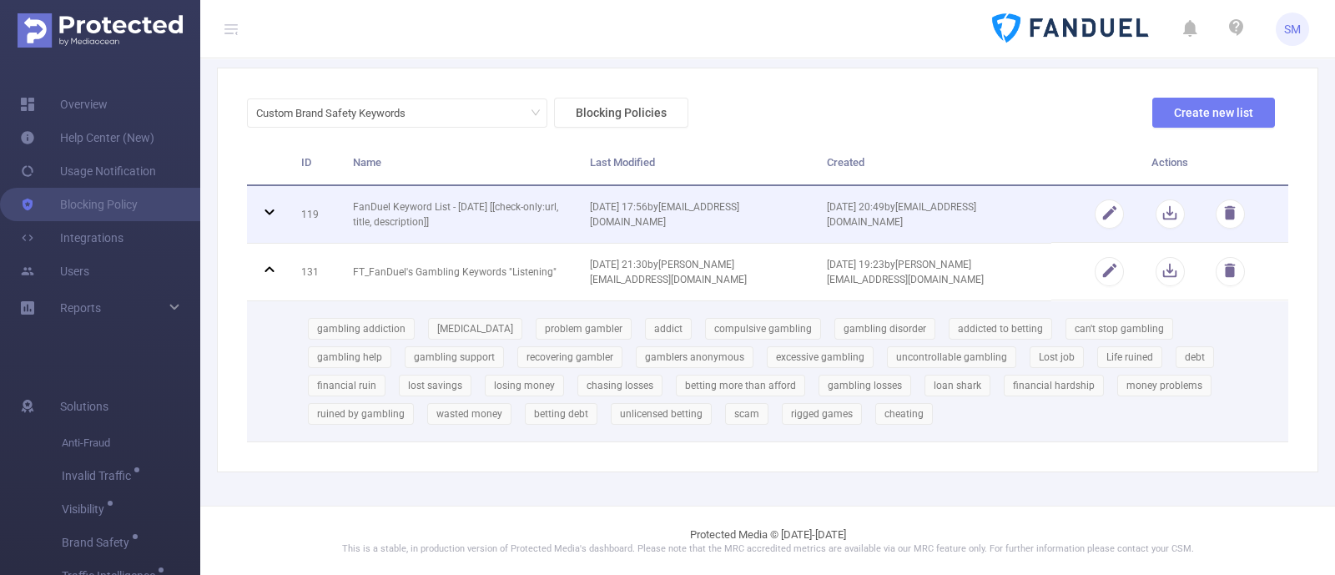
click at [267, 208] on icon at bounding box center [269, 212] width 20 height 20
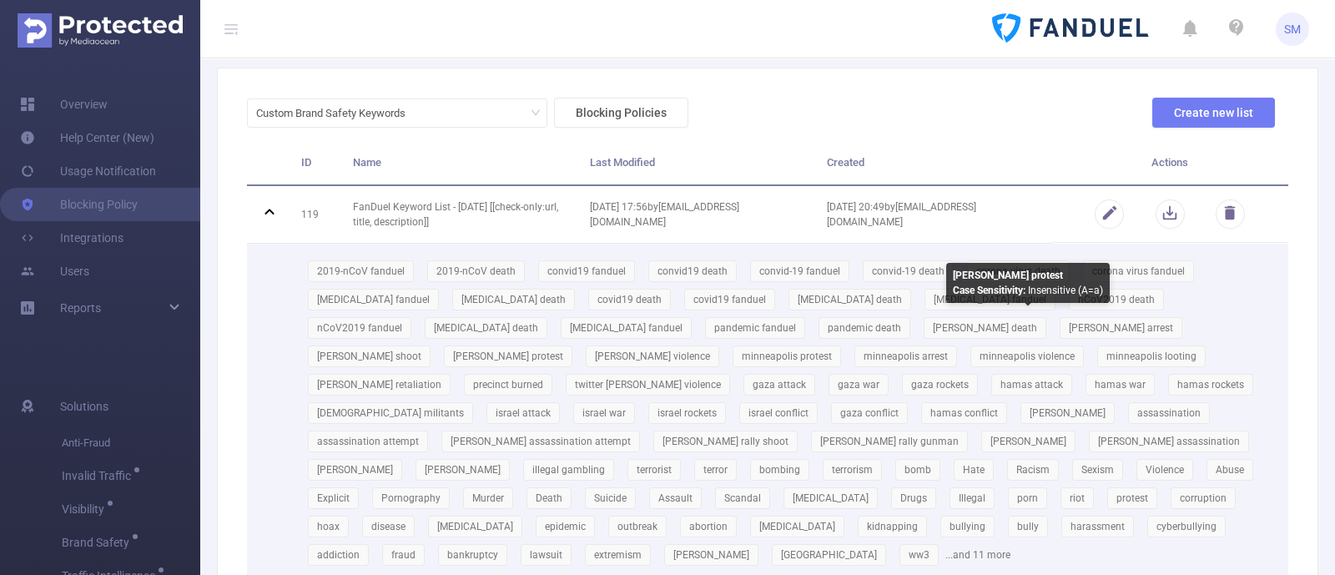
scroll to position [187, 0]
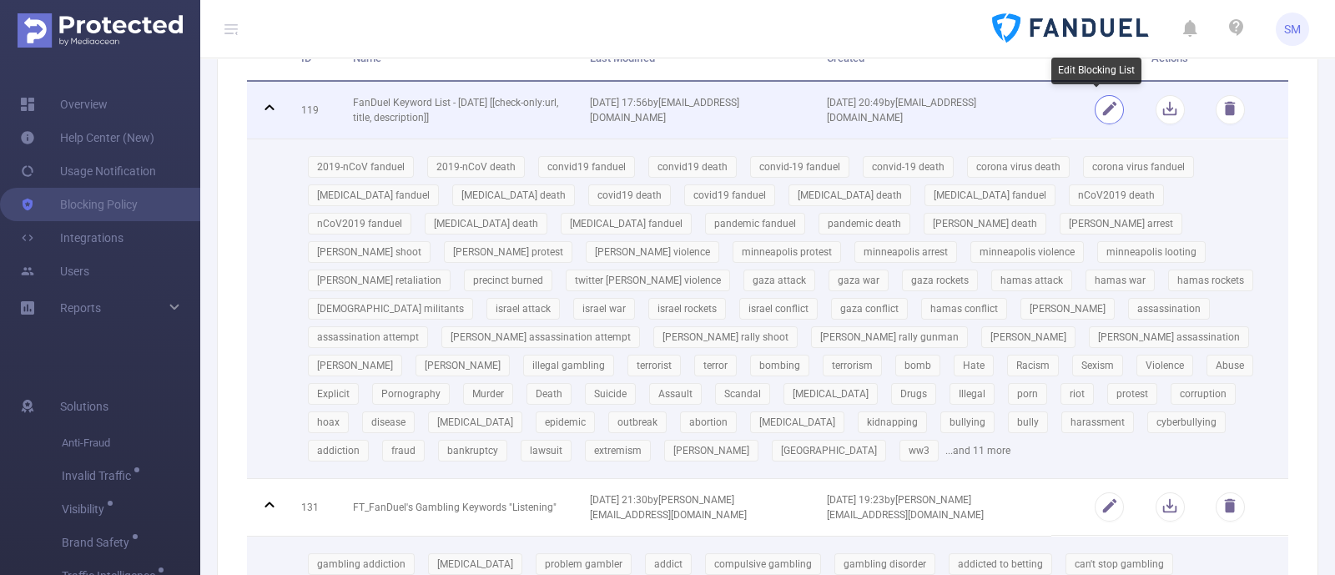
click at [1099, 103] on button "button" at bounding box center [1108, 109] width 29 height 29
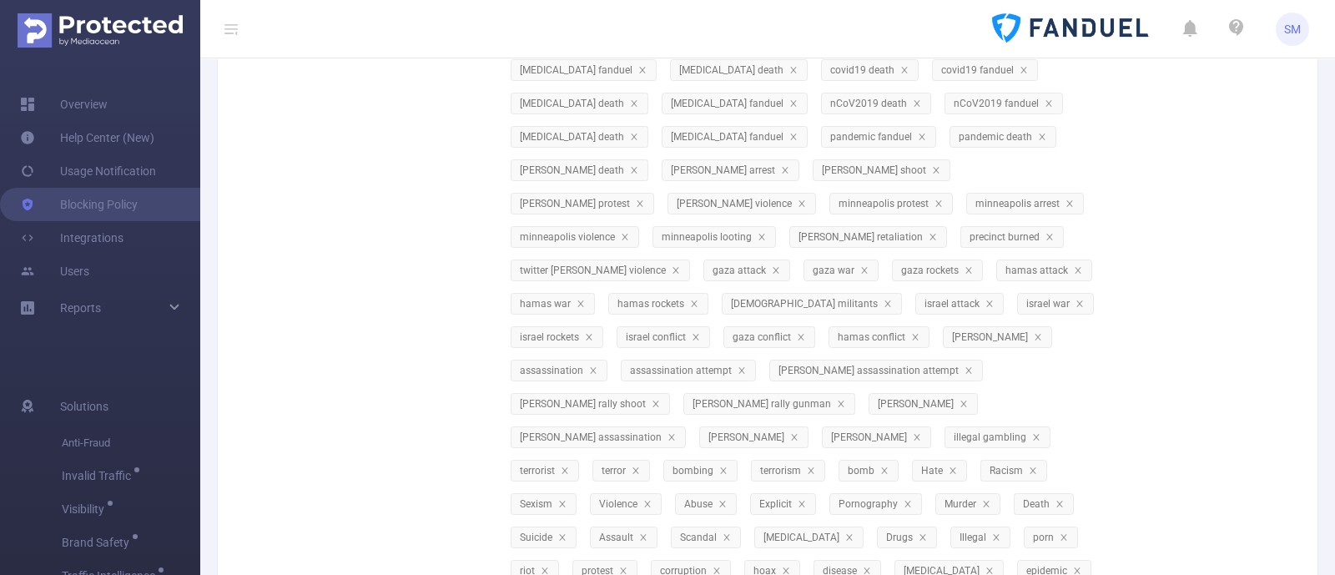
scroll to position [0, 0]
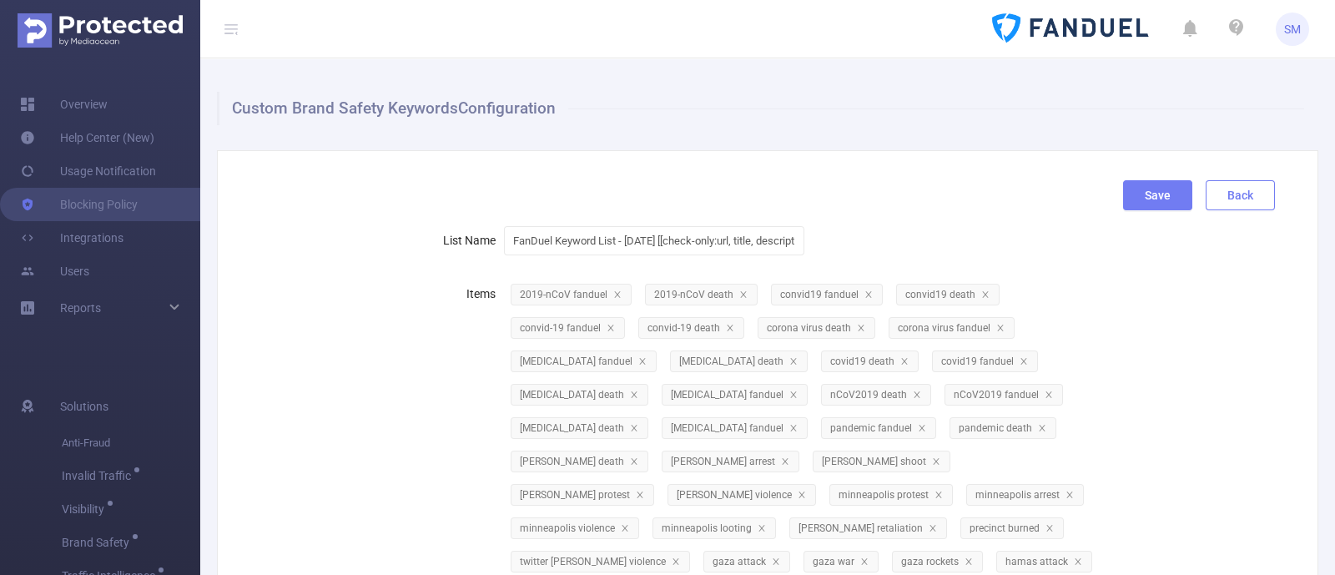
click at [1207, 194] on button "Back" at bounding box center [1239, 195] width 69 height 30
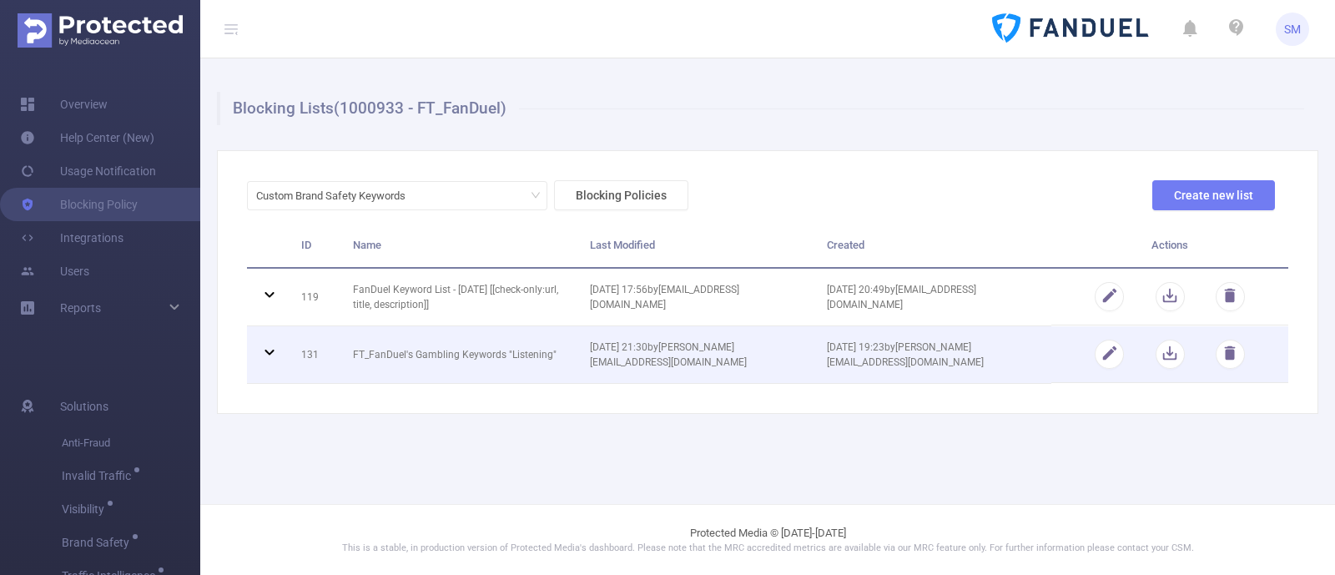
click at [267, 349] on icon at bounding box center [269, 352] width 20 height 20
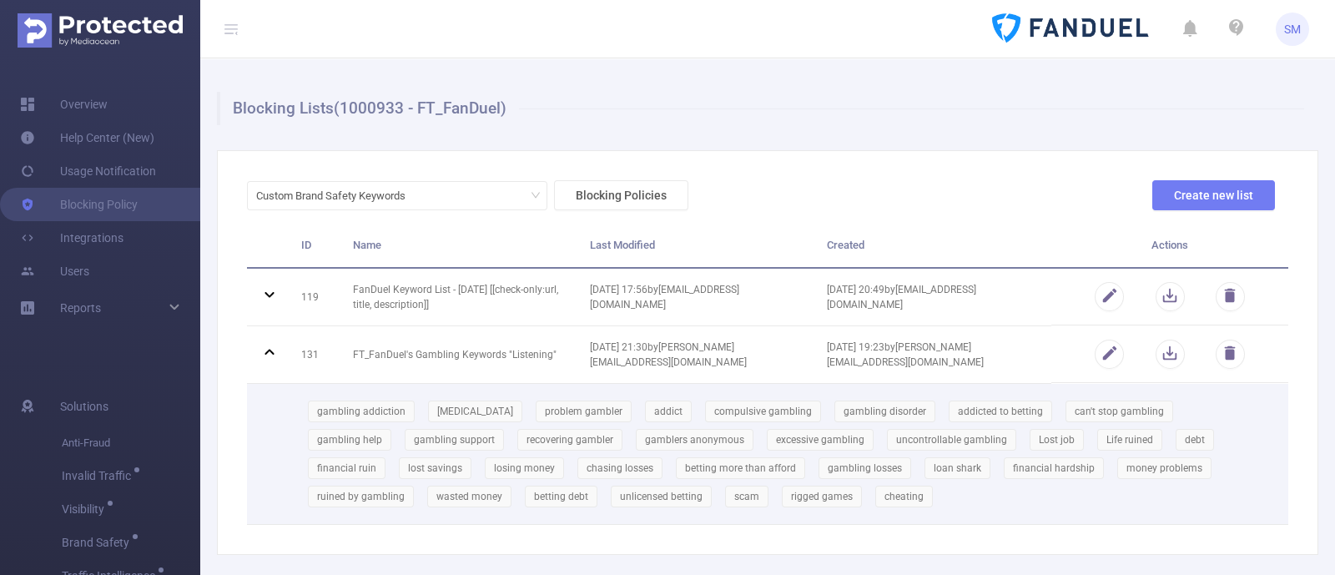
scroll to position [83, 0]
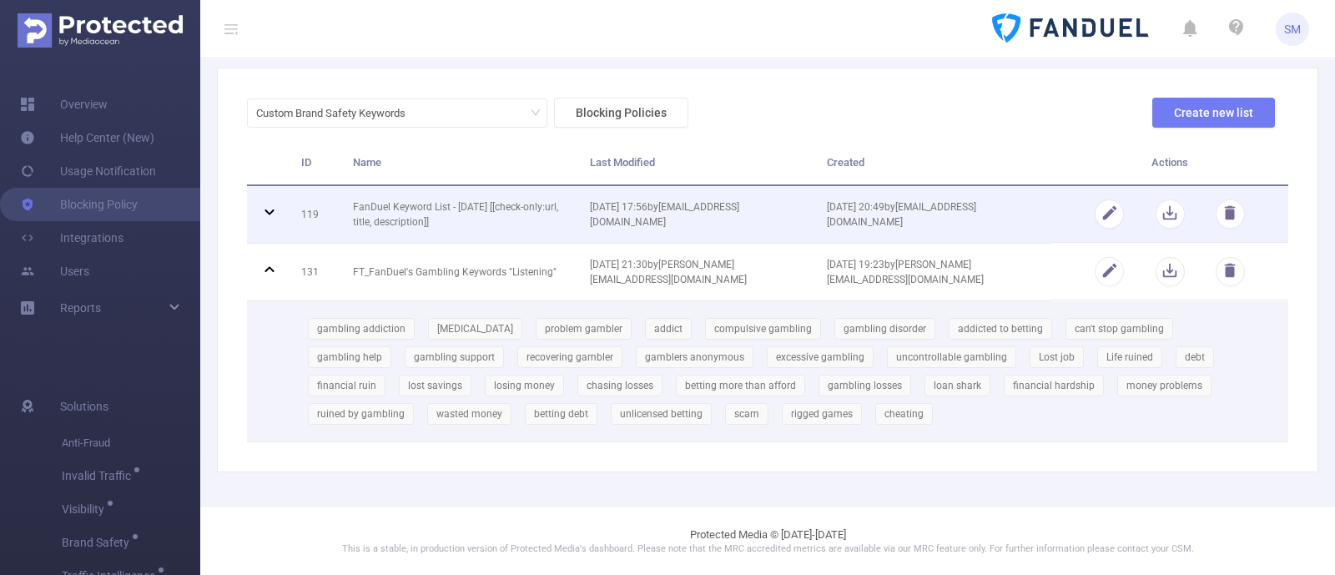
click at [263, 210] on icon at bounding box center [269, 212] width 20 height 20
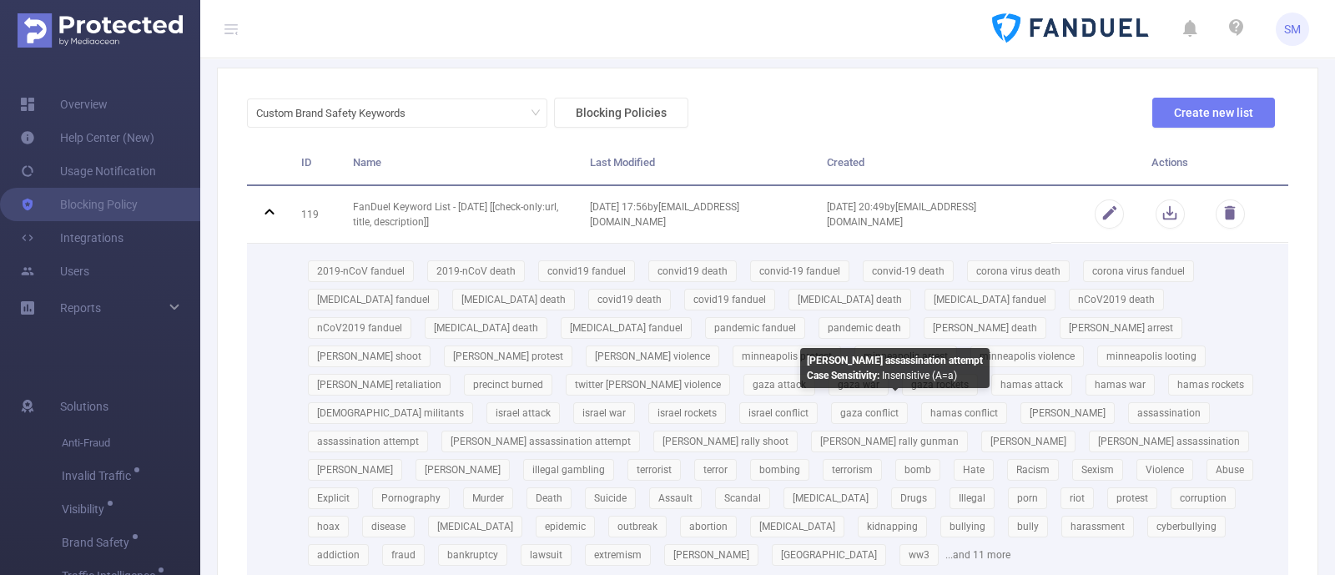
scroll to position [187, 0]
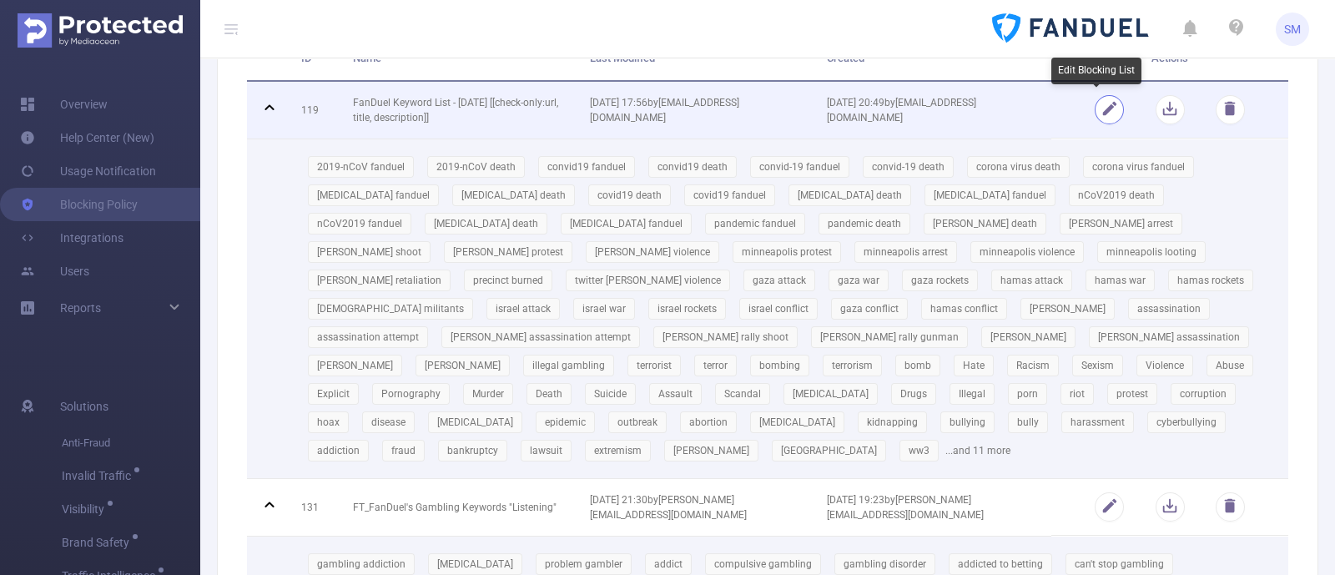
click at [1094, 113] on button "button" at bounding box center [1108, 109] width 29 height 29
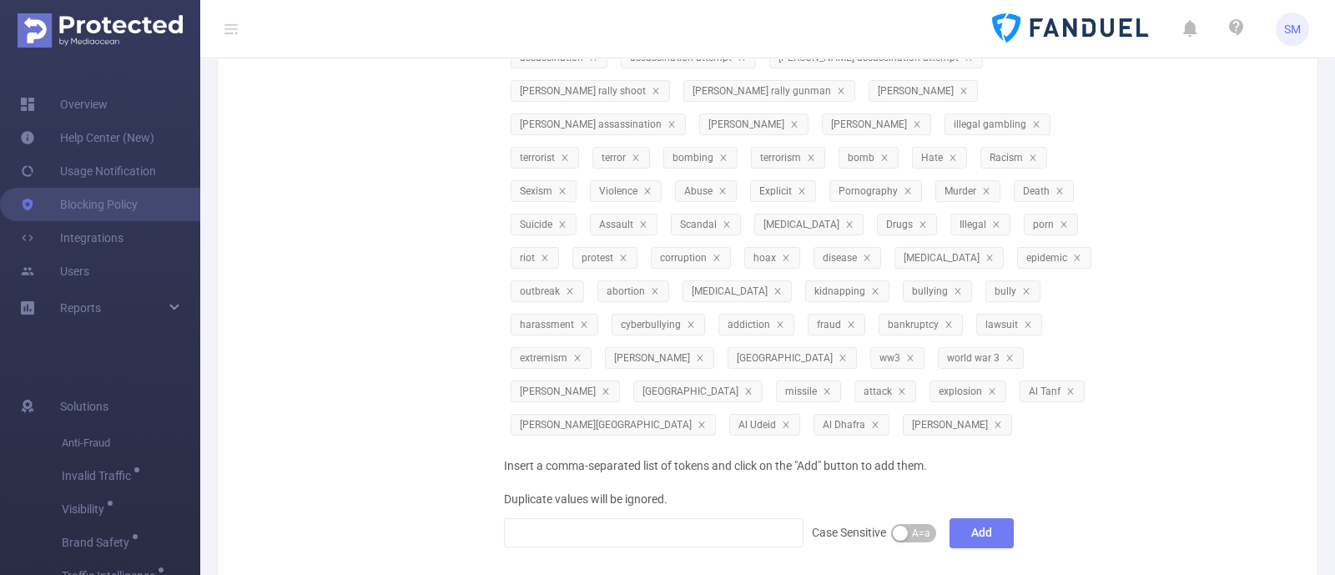
scroll to position [708, 0]
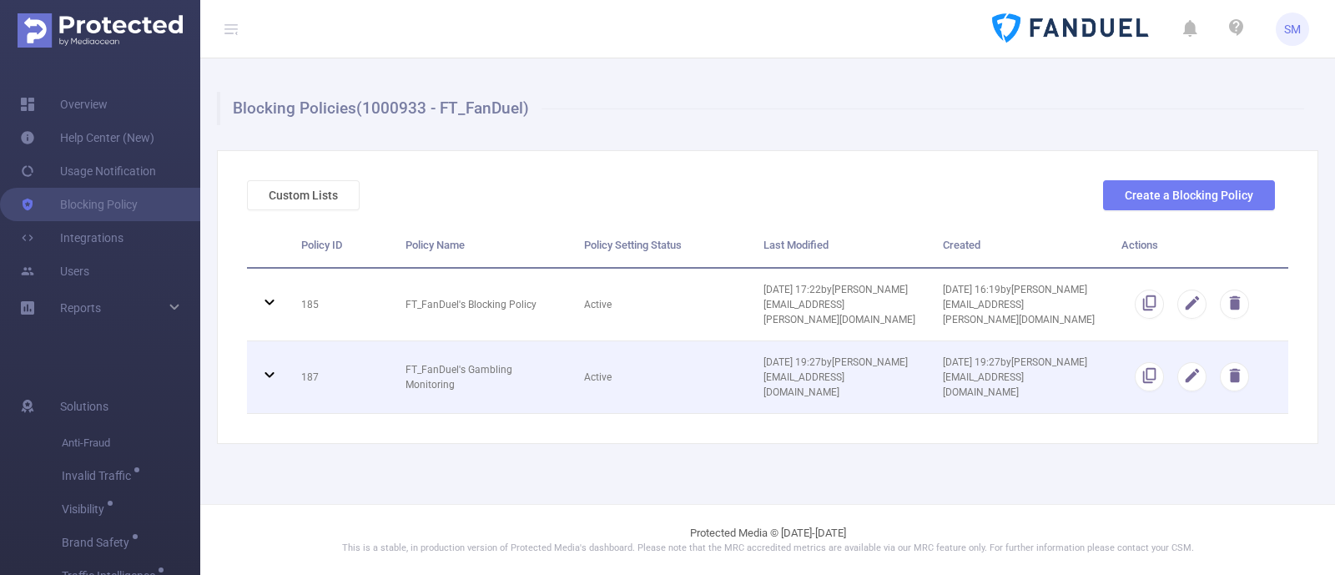
click at [275, 365] on icon at bounding box center [269, 375] width 20 height 20
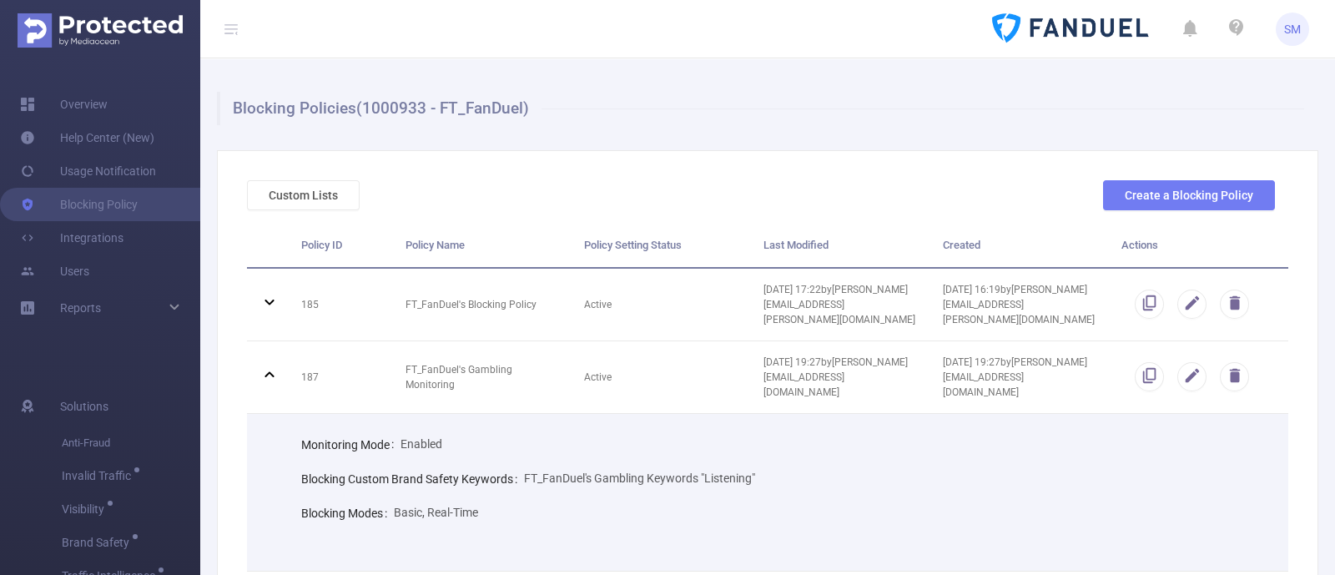
scroll to position [109, 0]
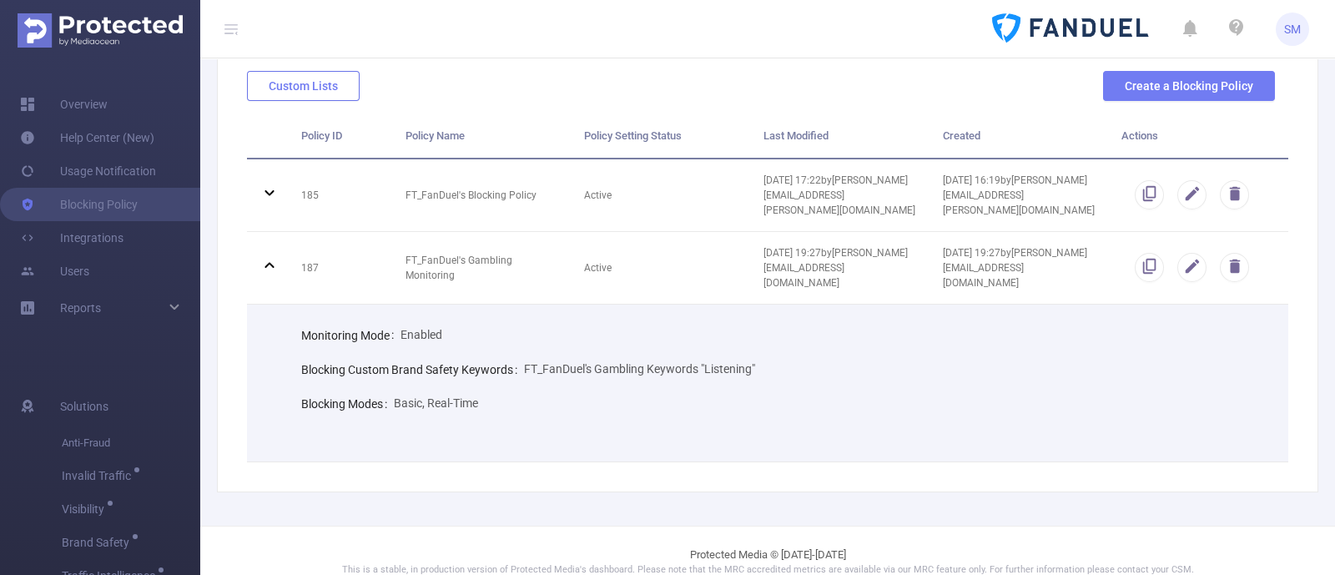
click at [317, 80] on button "Custom Lists" at bounding box center [303, 86] width 113 height 30
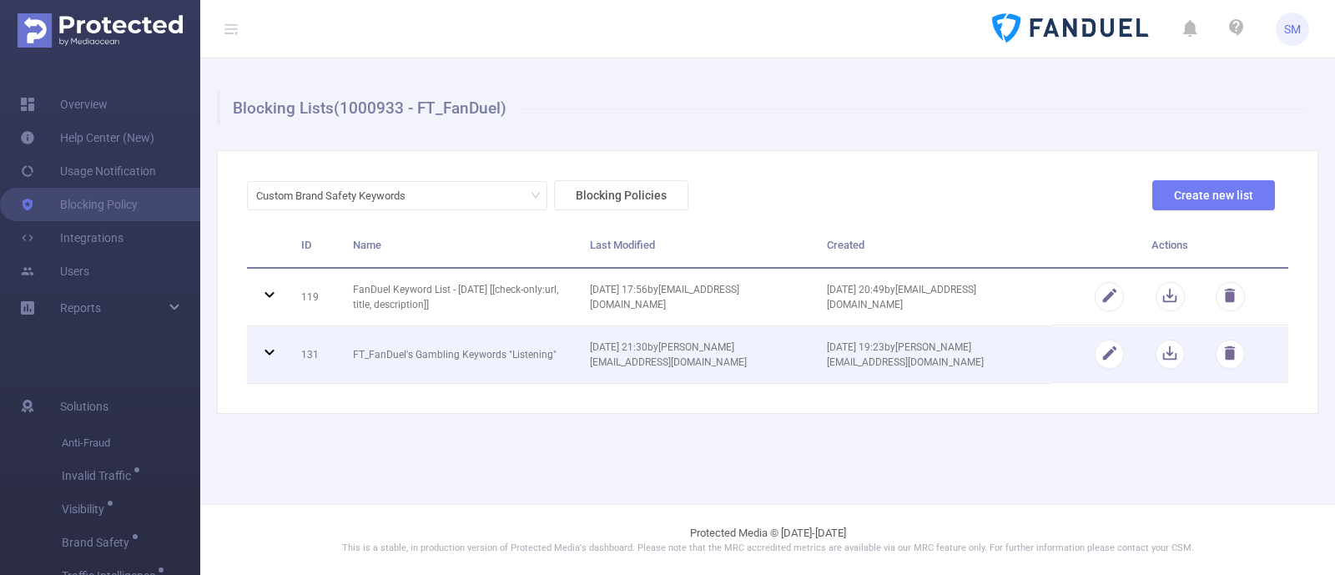
click at [267, 360] on icon at bounding box center [269, 352] width 20 height 20
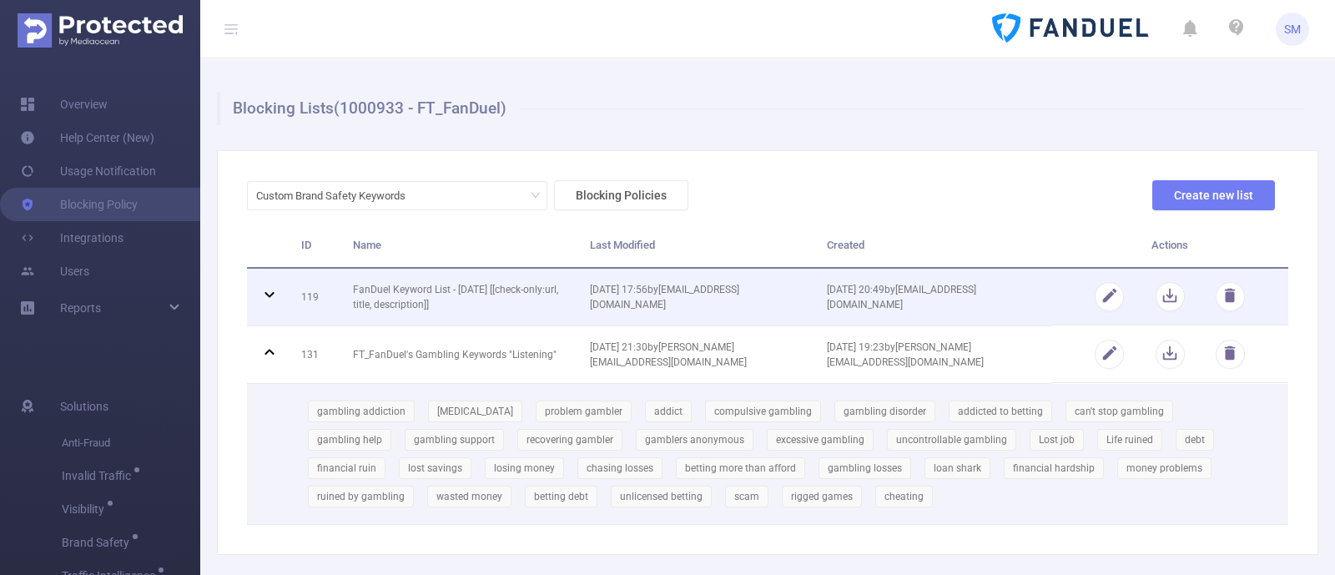
click at [269, 289] on icon at bounding box center [269, 294] width 20 height 20
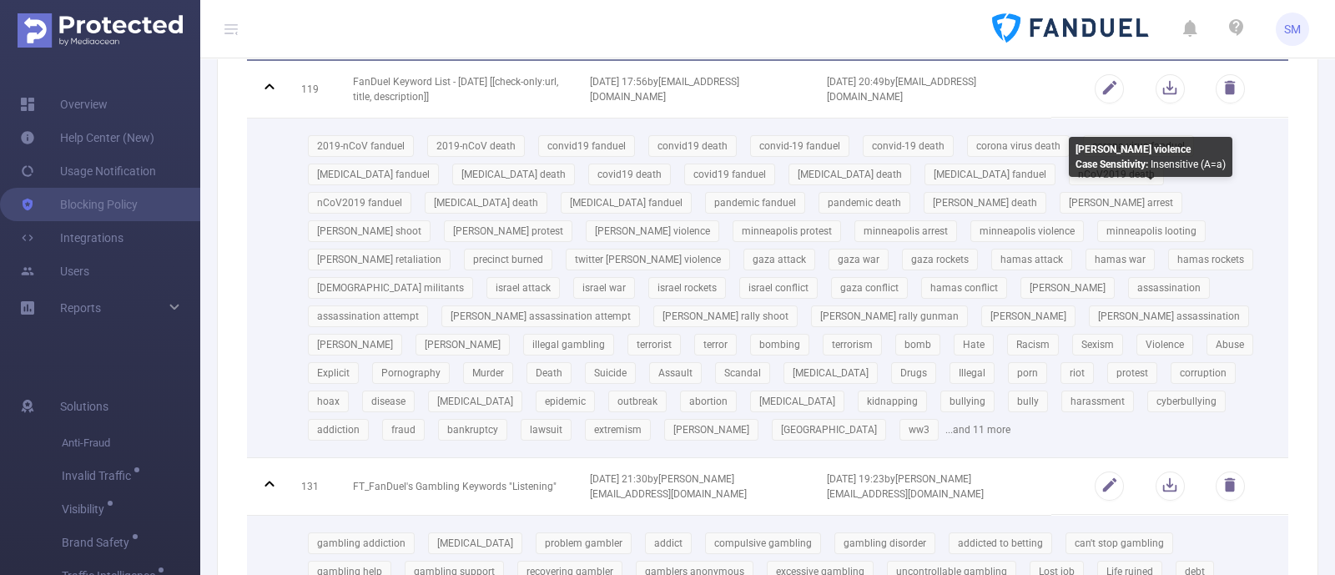
scroll to position [103, 0]
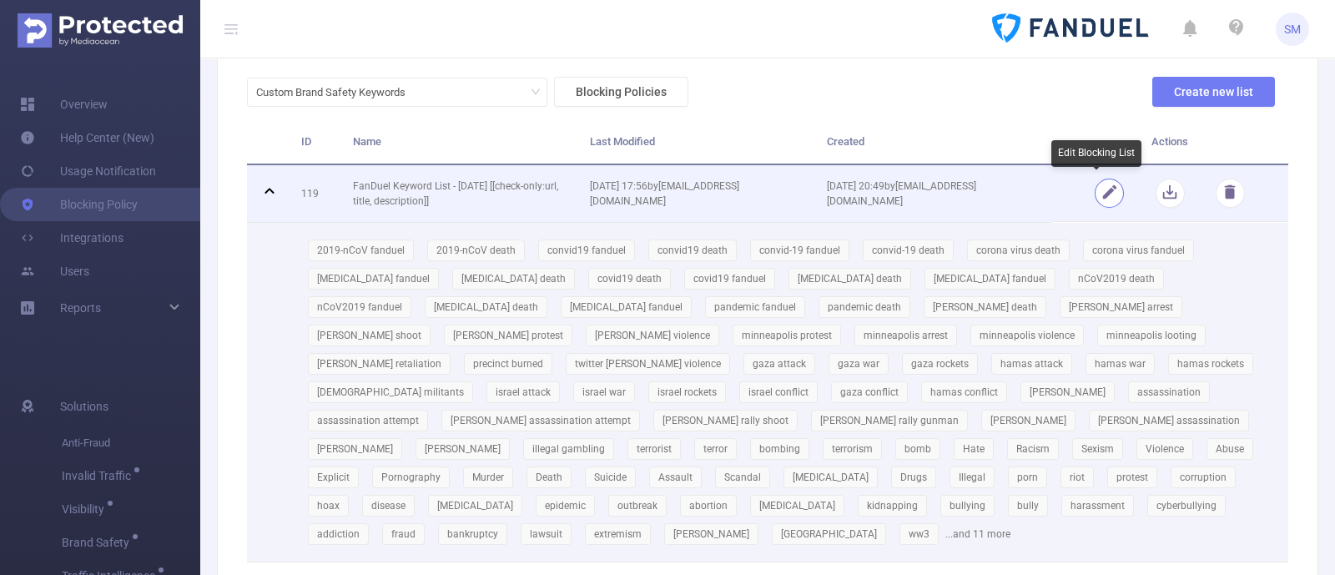
click at [1094, 193] on button "button" at bounding box center [1108, 193] width 29 height 29
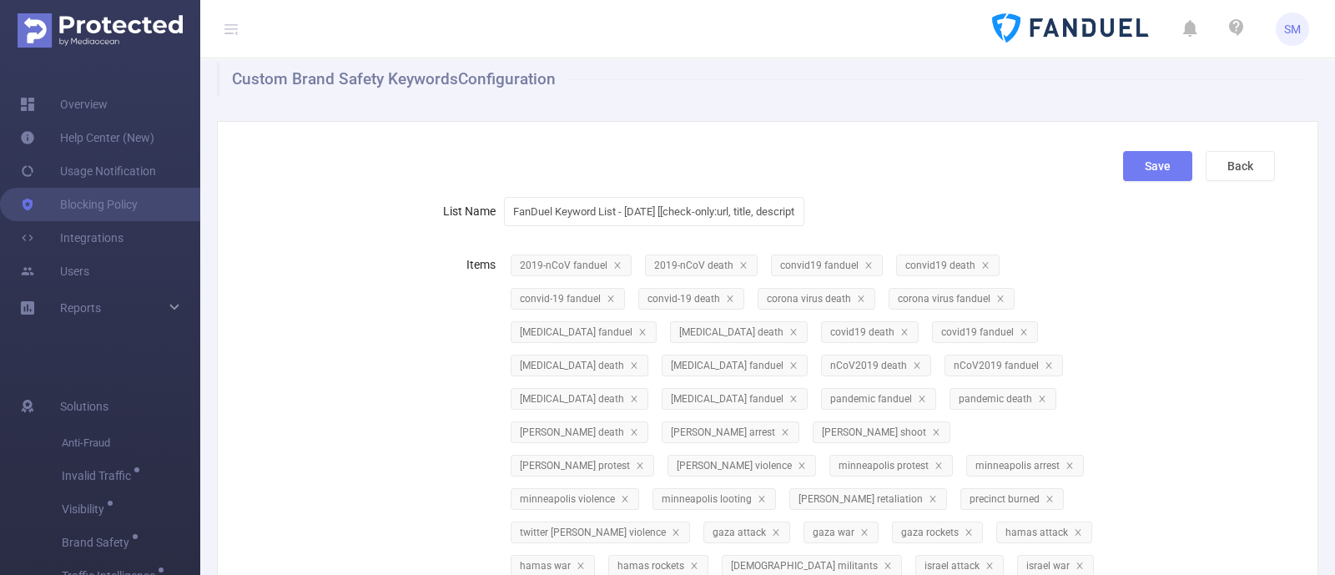
scroll to position [0, 0]
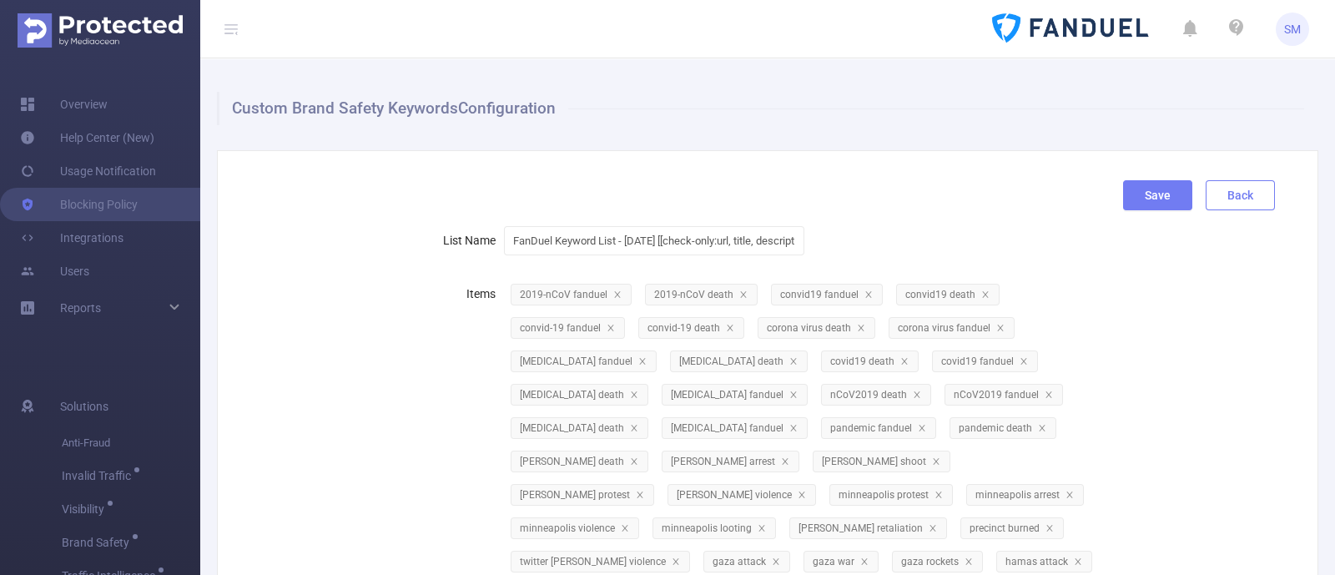
click at [1217, 183] on button "Back" at bounding box center [1239, 195] width 69 height 30
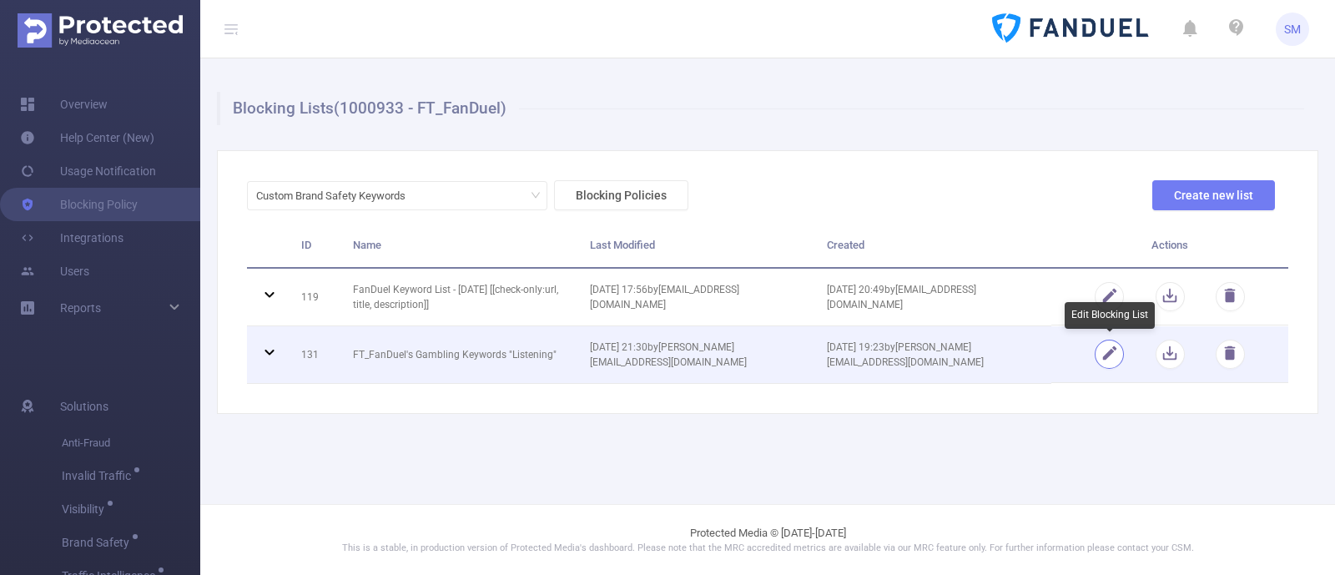
click at [1119, 355] on button "button" at bounding box center [1108, 354] width 29 height 29
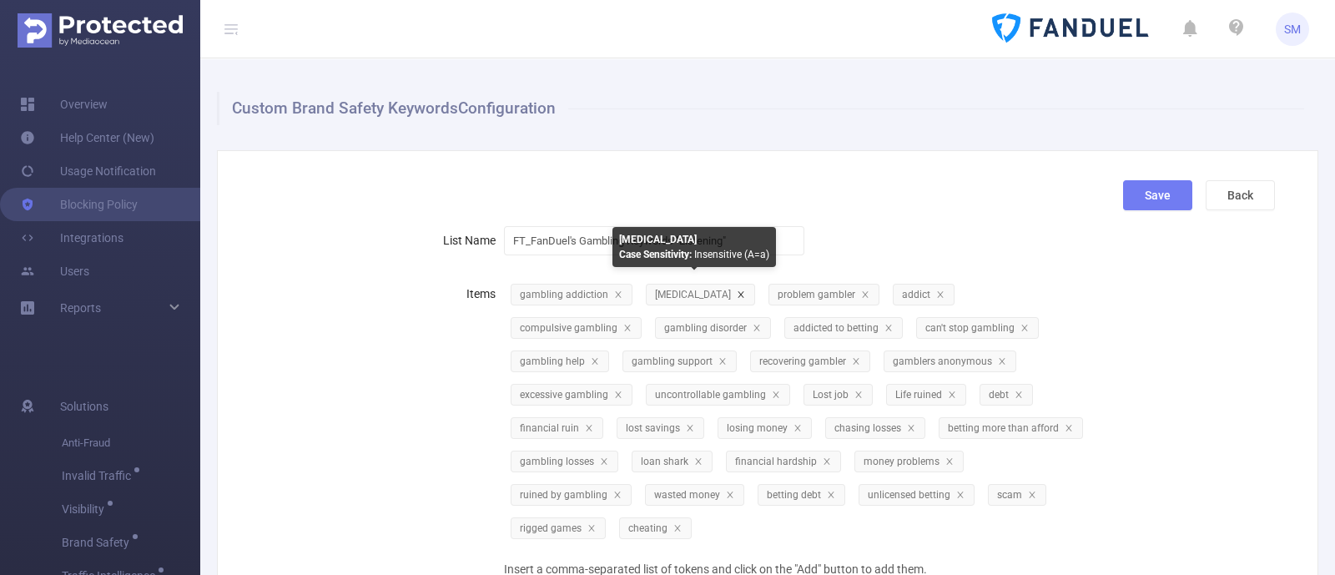
click at [737, 291] on icon "icon: close" at bounding box center [741, 294] width 8 height 8
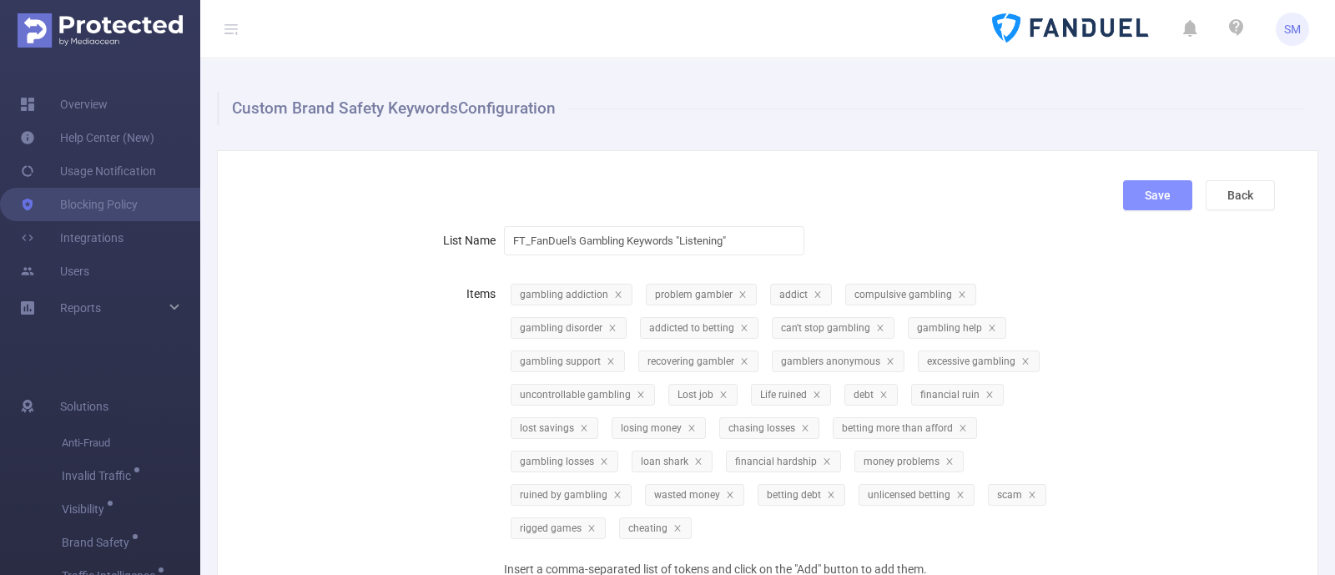
click at [1134, 209] on button "Save" at bounding box center [1157, 195] width 69 height 30
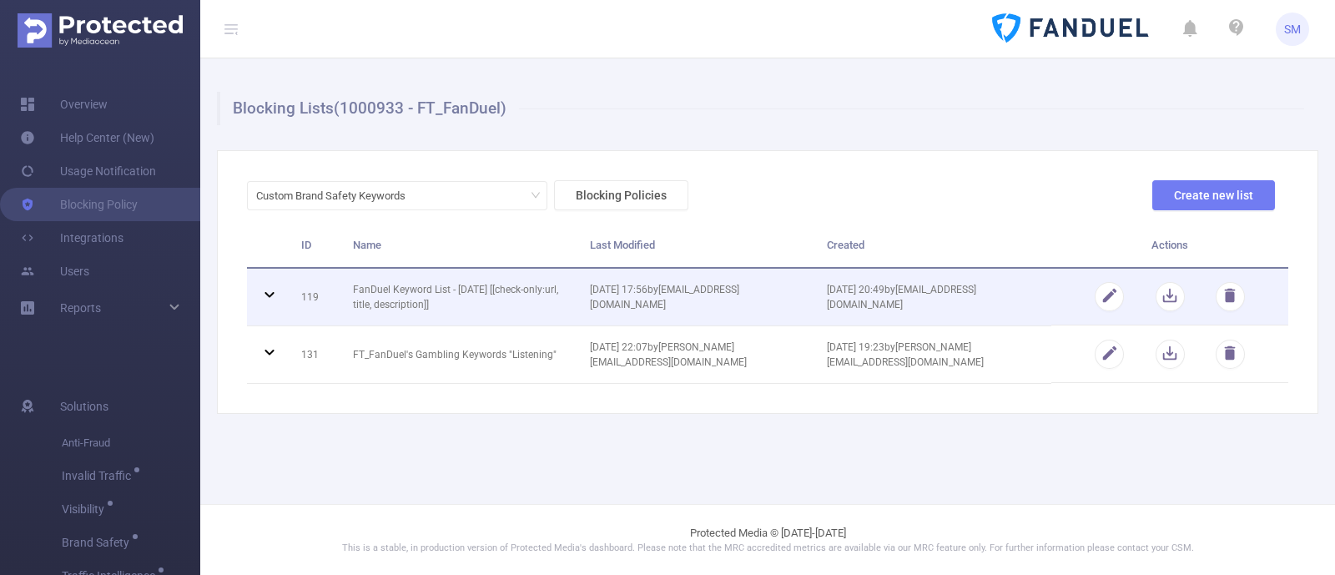
click at [266, 298] on icon at bounding box center [269, 294] width 20 height 20
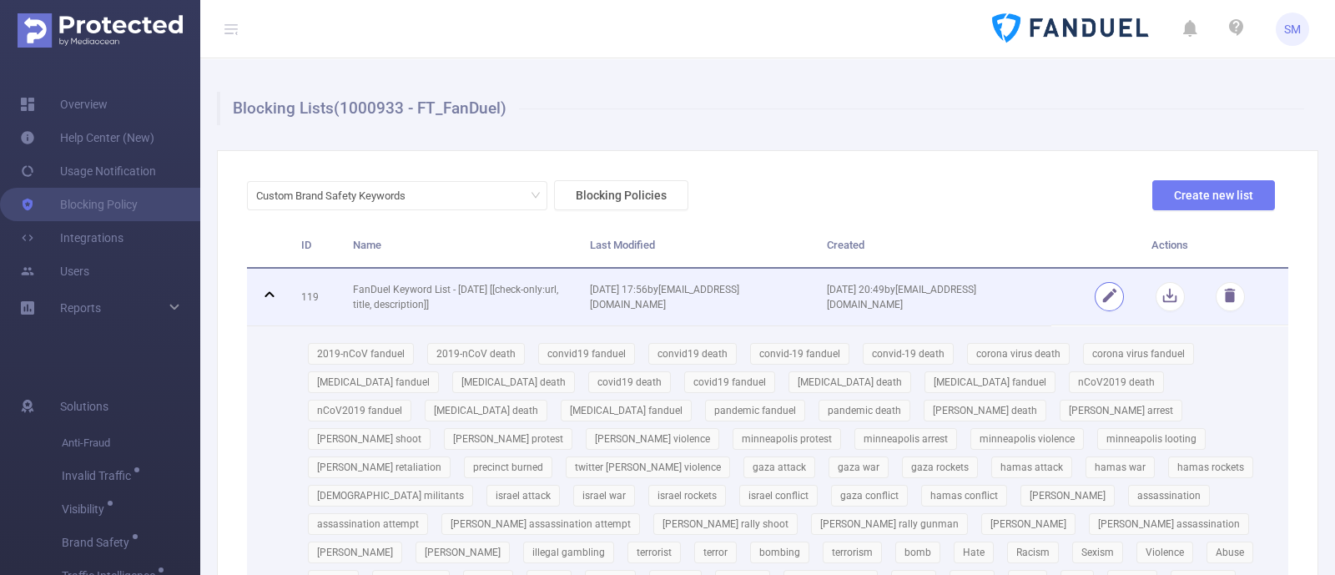
click at [1095, 303] on button "button" at bounding box center [1108, 296] width 29 height 29
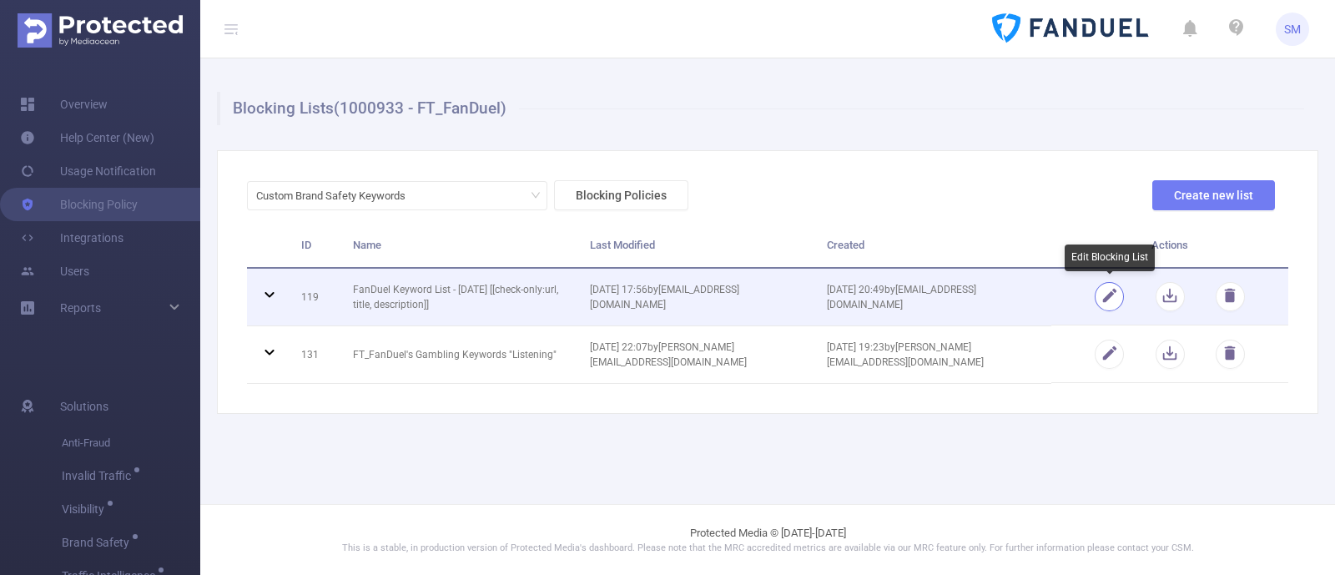
click at [1108, 293] on button "button" at bounding box center [1108, 296] width 29 height 29
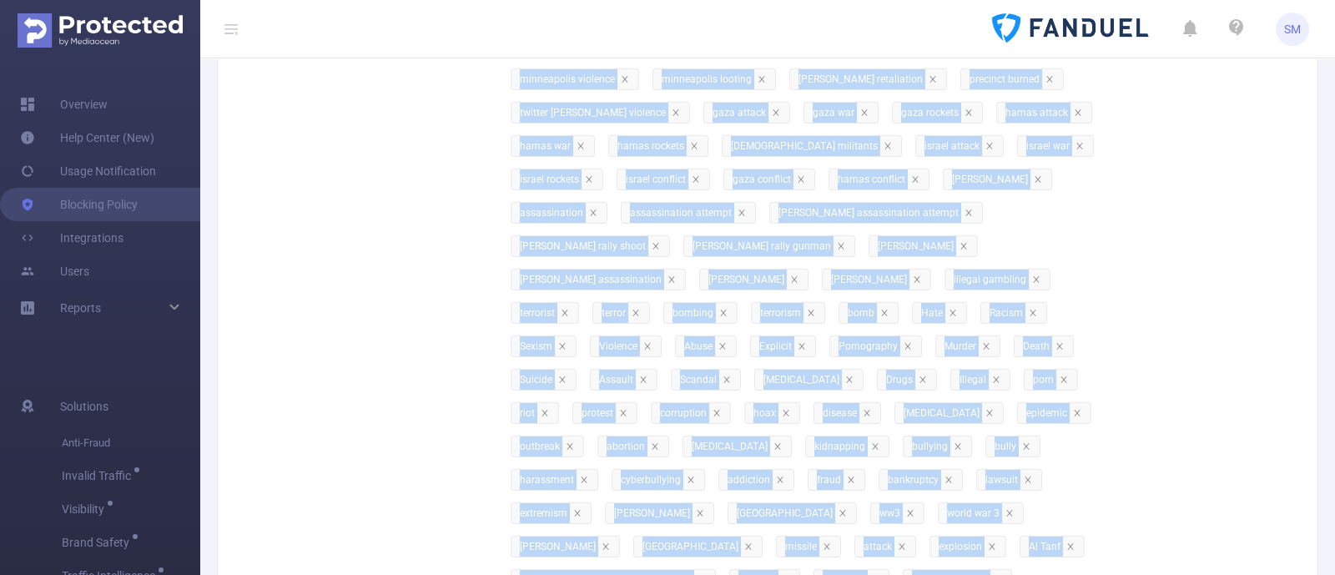
scroll to position [712, 0]
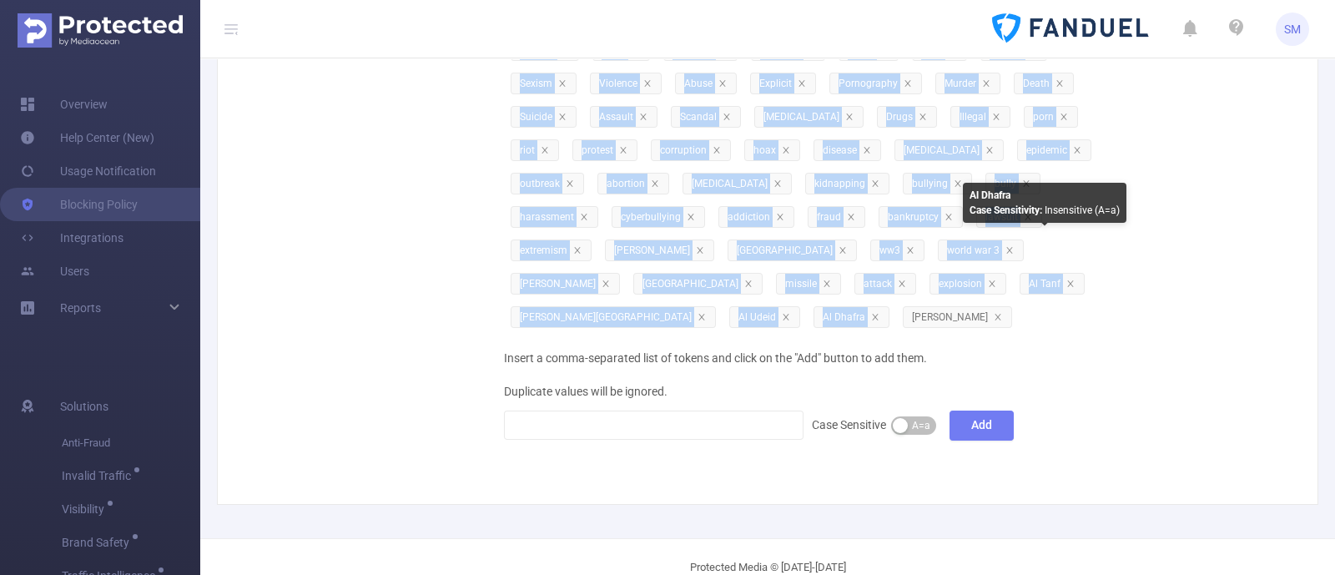
drag, startPoint x: 502, startPoint y: 284, endPoint x: 1076, endPoint y: 244, distance: 575.4
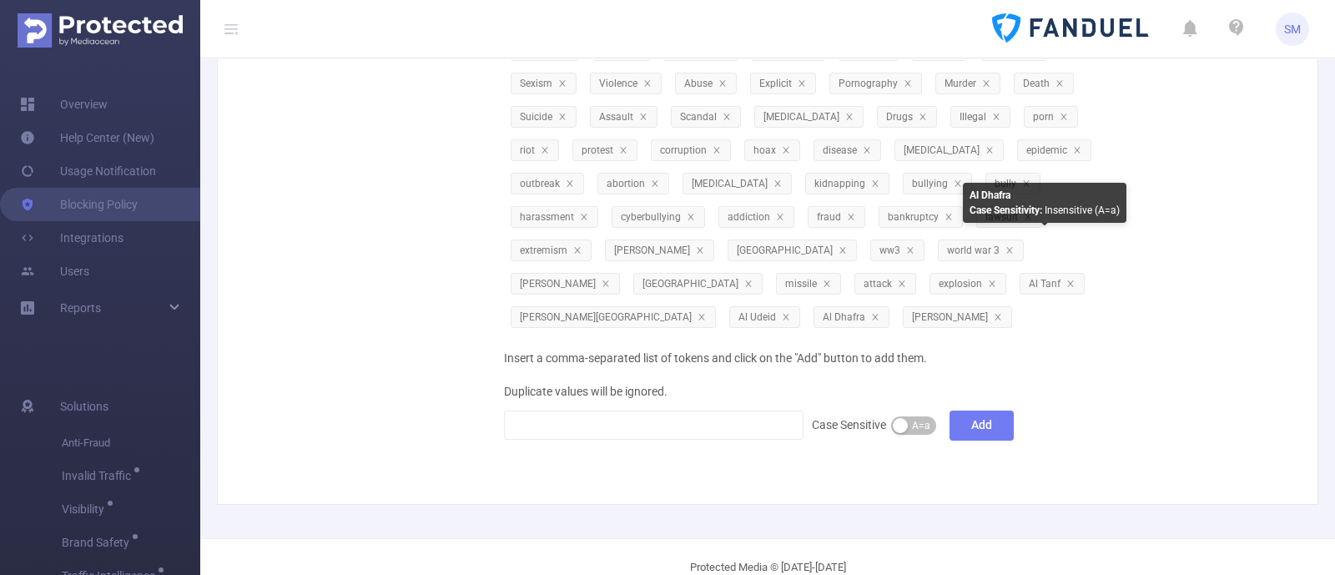
drag, startPoint x: 1037, startPoint y: 251, endPoint x: 542, endPoint y: 306, distance: 497.7
click at [385, 314] on div "Items 2019-nCoV fanduel 2019-nCoV death convid19 fanduel convid19 death convid-…" at bounding box center [761, 3] width 1028 height 876
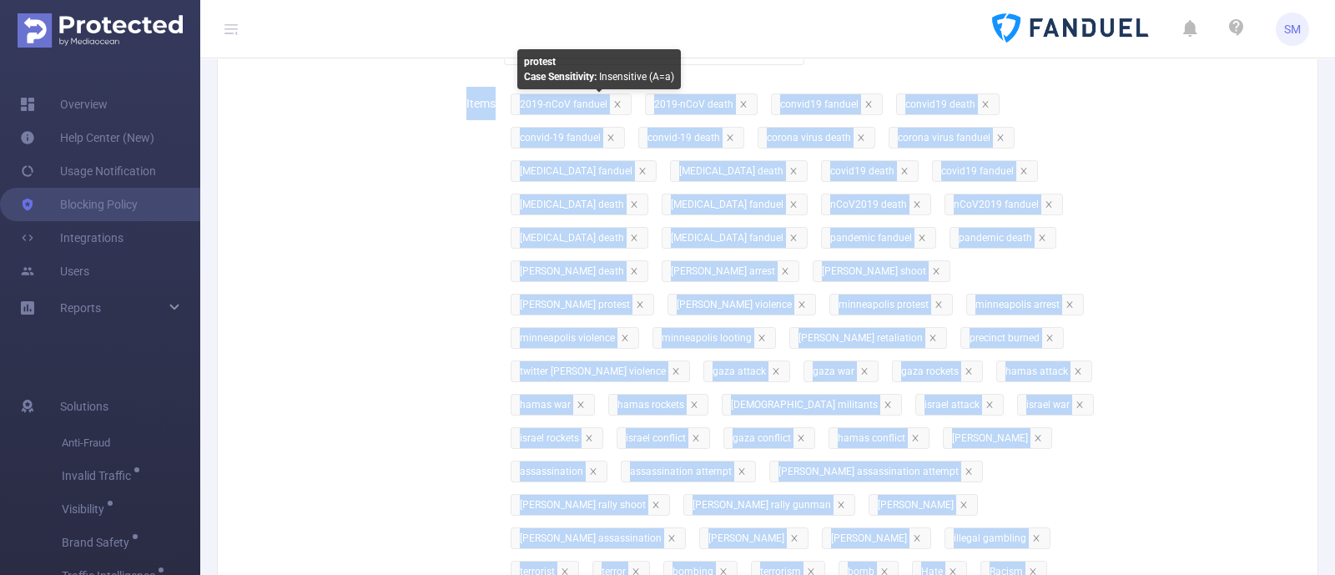
scroll to position [0, 0]
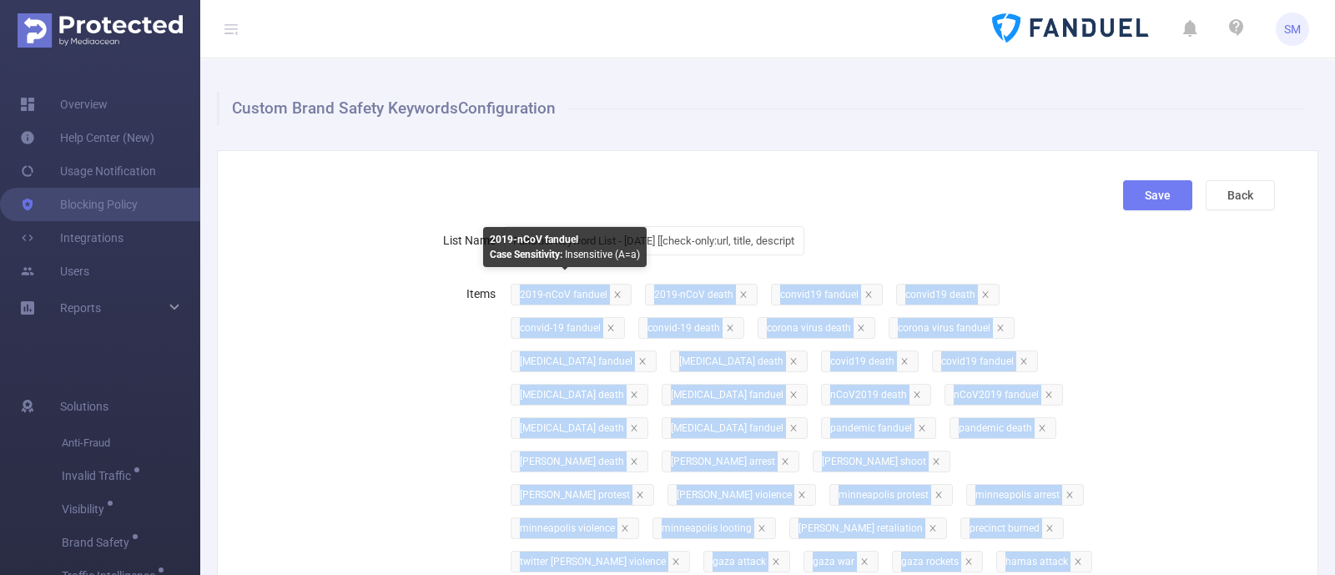
drag, startPoint x: 584, startPoint y: 291, endPoint x: 517, endPoint y: 298, distance: 67.1
copy div "2019-nCoV fanduel 2019-nCoV death convid19 fanduel convid19 death convid-19 fan…"
